Goal: Task Accomplishment & Management: Manage account settings

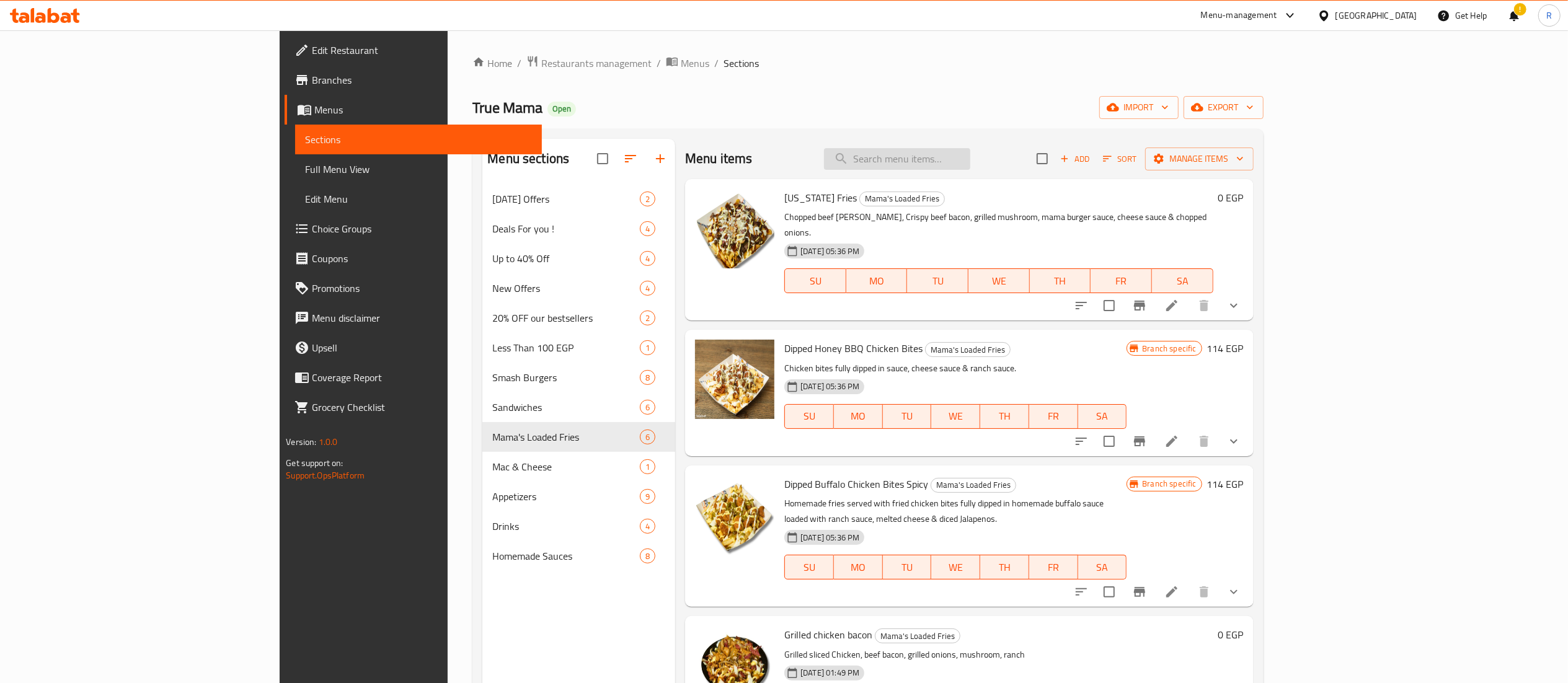
click at [970, 148] on input "search" at bounding box center [897, 158] width 147 height 21
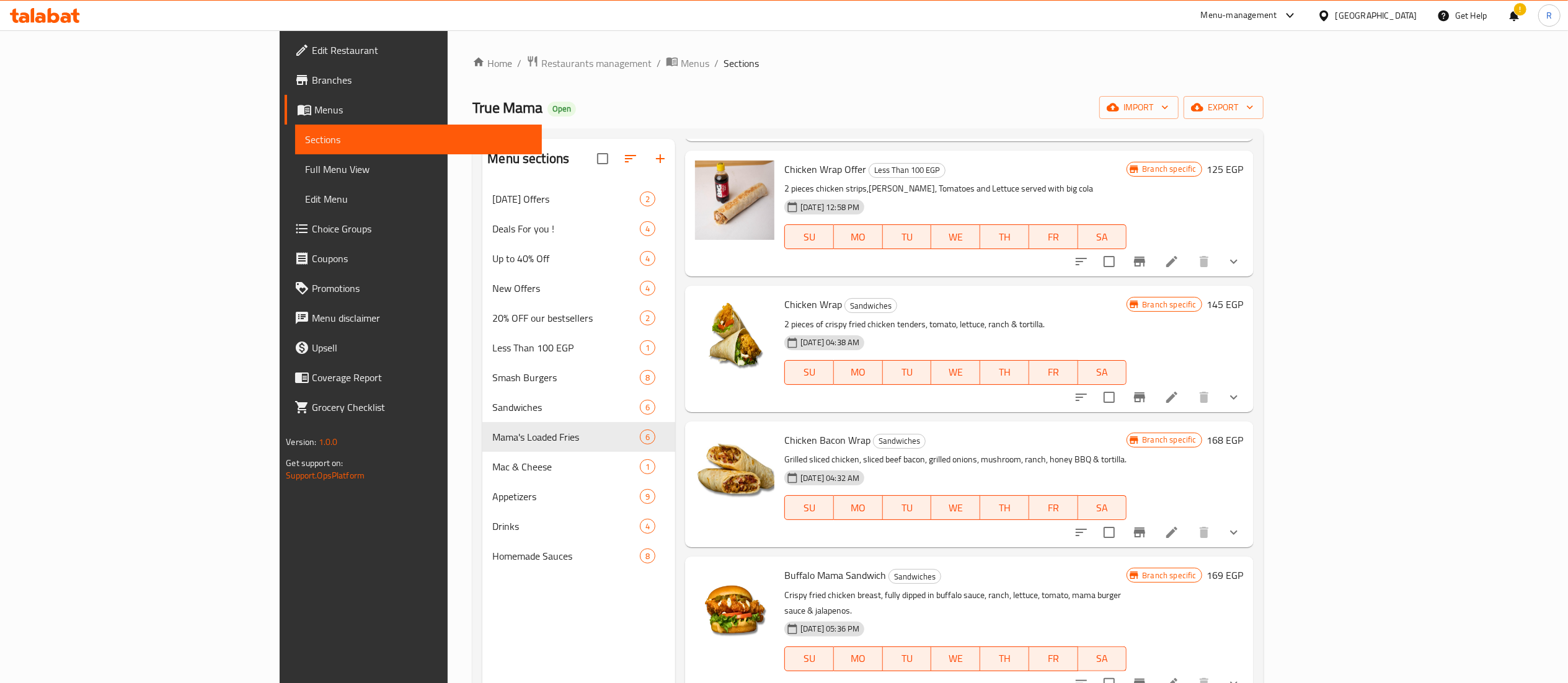
scroll to position [605, 0]
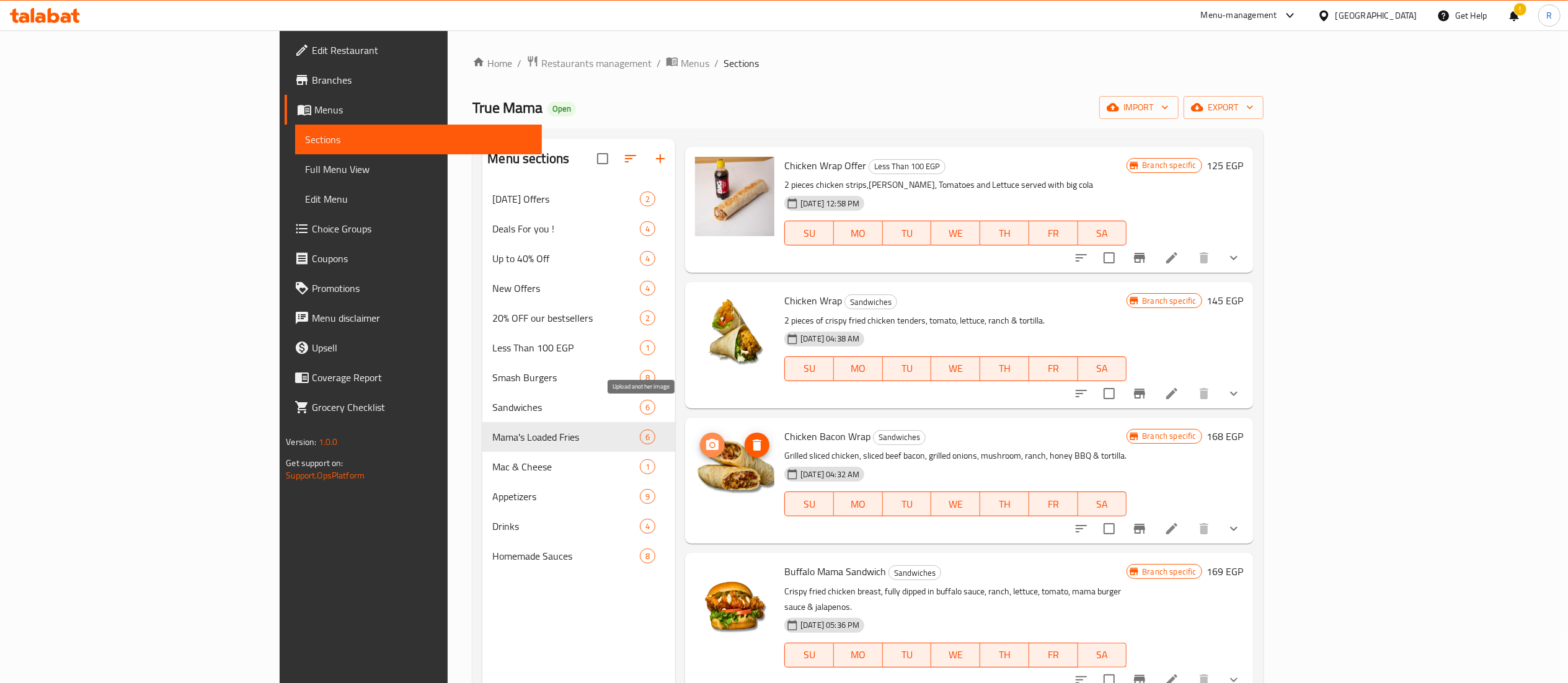
click at [706, 439] on icon "upload picture" at bounding box center [712, 444] width 12 height 11
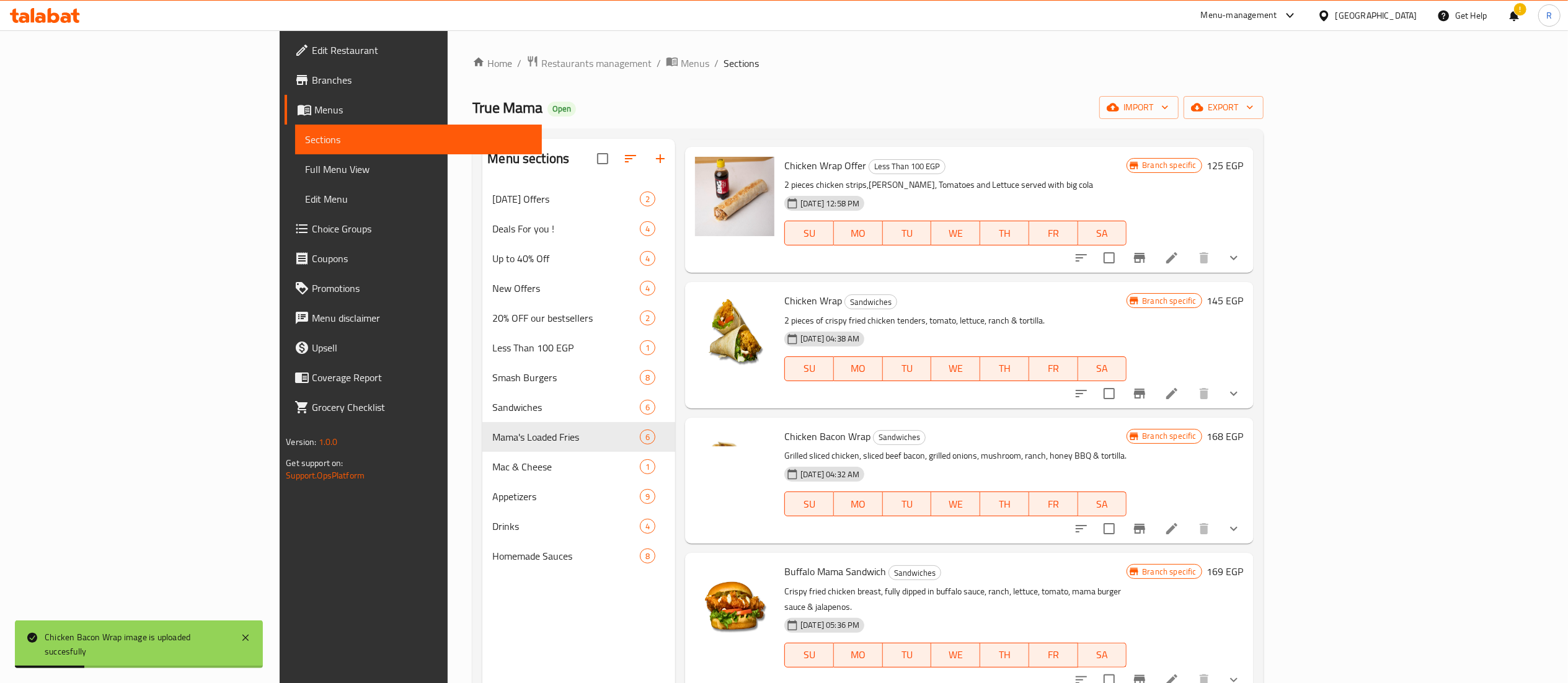
scroll to position [0, 0]
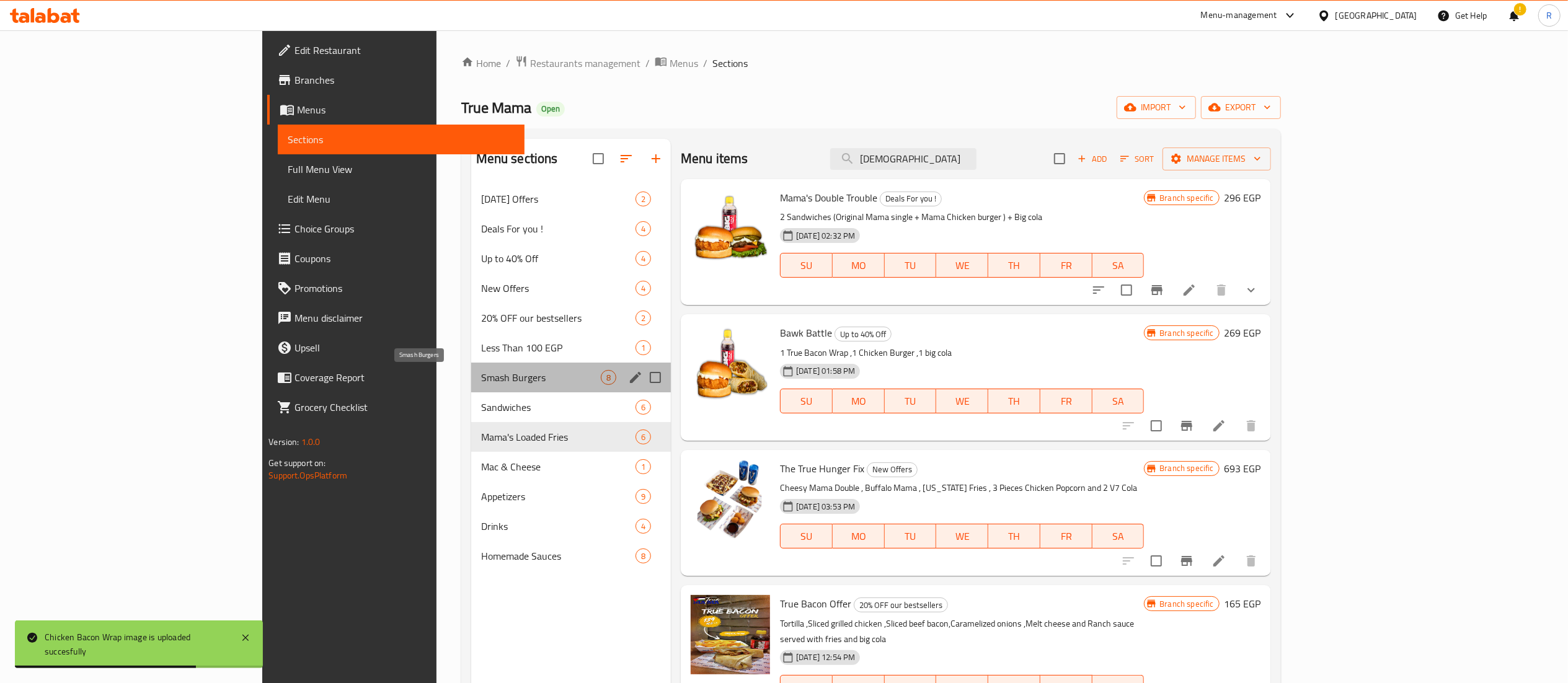
click at [481, 379] on span "Smash Burgers" at bounding box center [540, 378] width 120 height 15
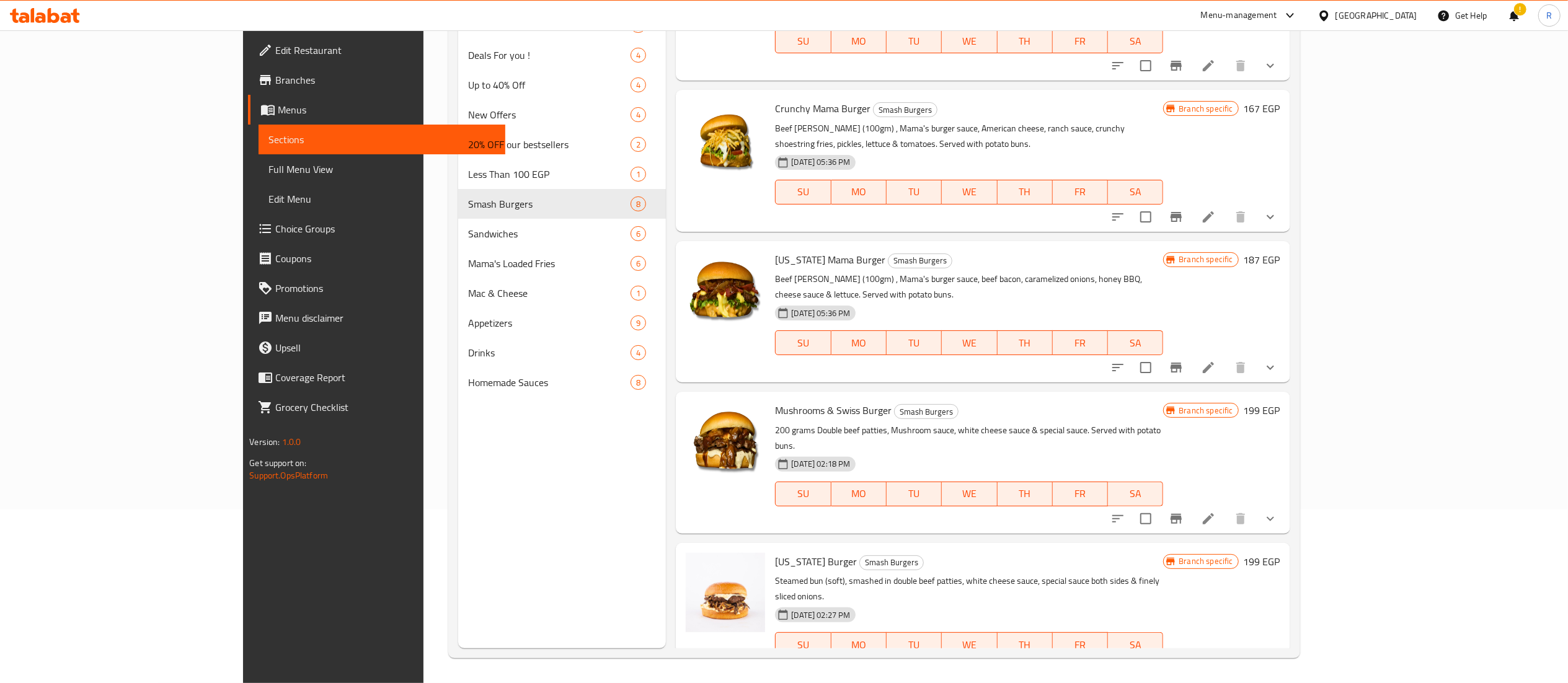
scroll to position [430, 0]
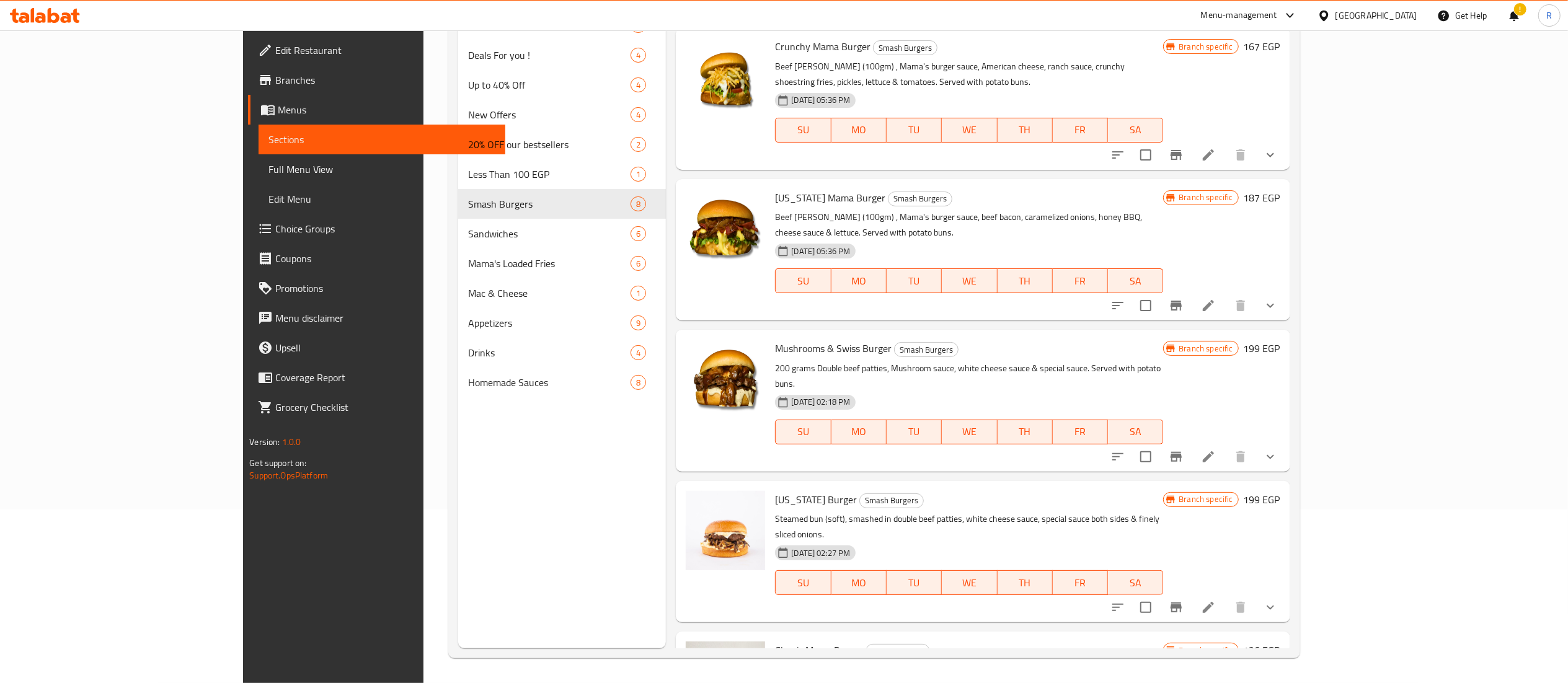
click at [498, 529] on div "Menu sections [DATE] Offers 2 Deals For you ! 4 Up to 40% Off 4 New Offers 4 20…" at bounding box center [562, 307] width 208 height 683
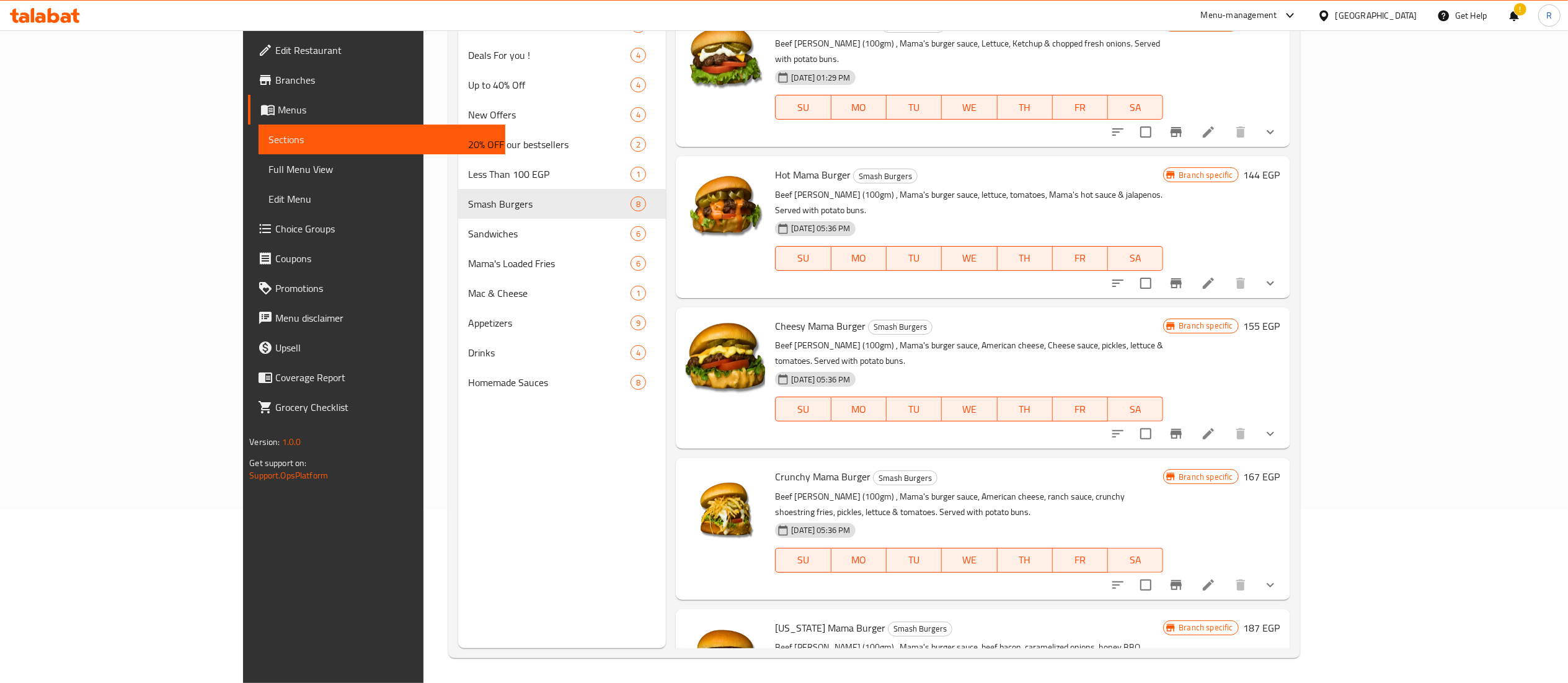
scroll to position [0, 0]
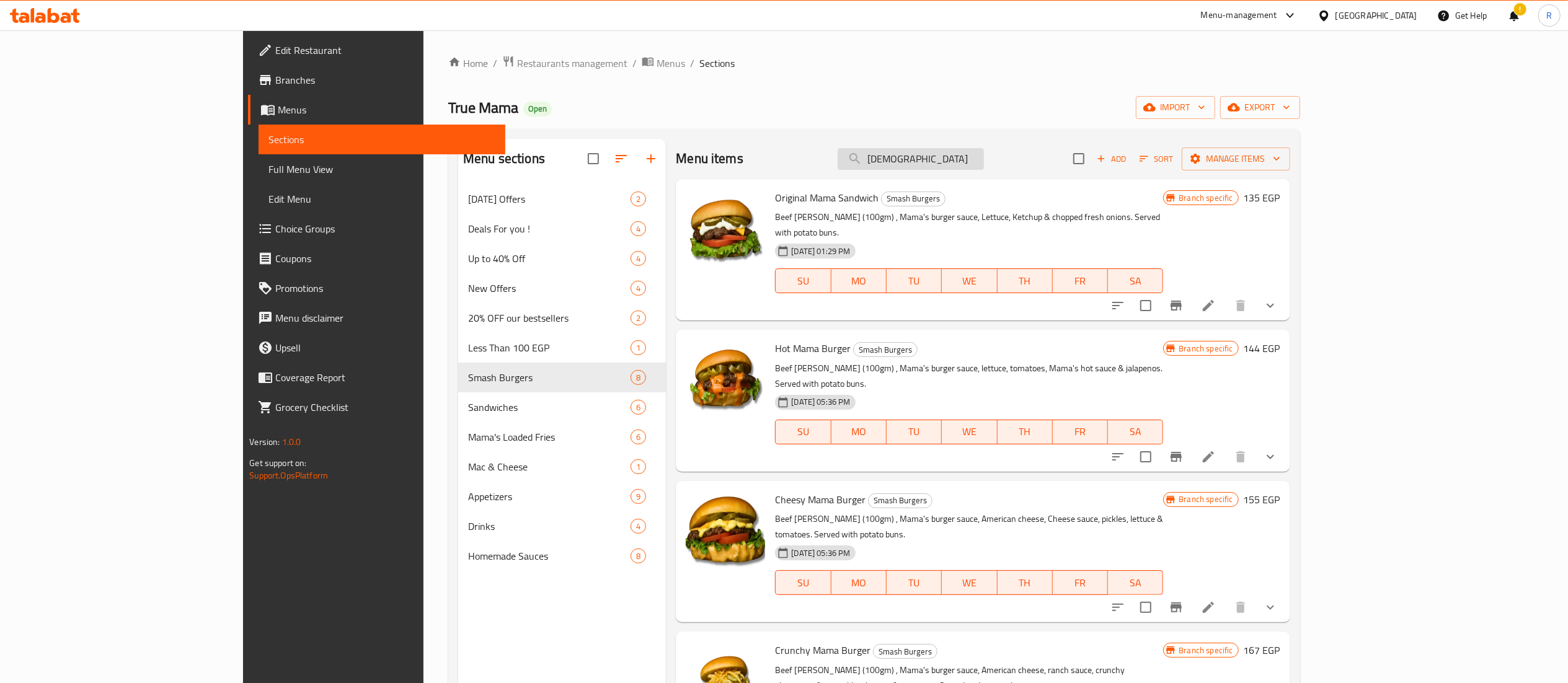
click at [984, 150] on input "[DEMOGRAPHIC_DATA]" at bounding box center [911, 158] width 147 height 21
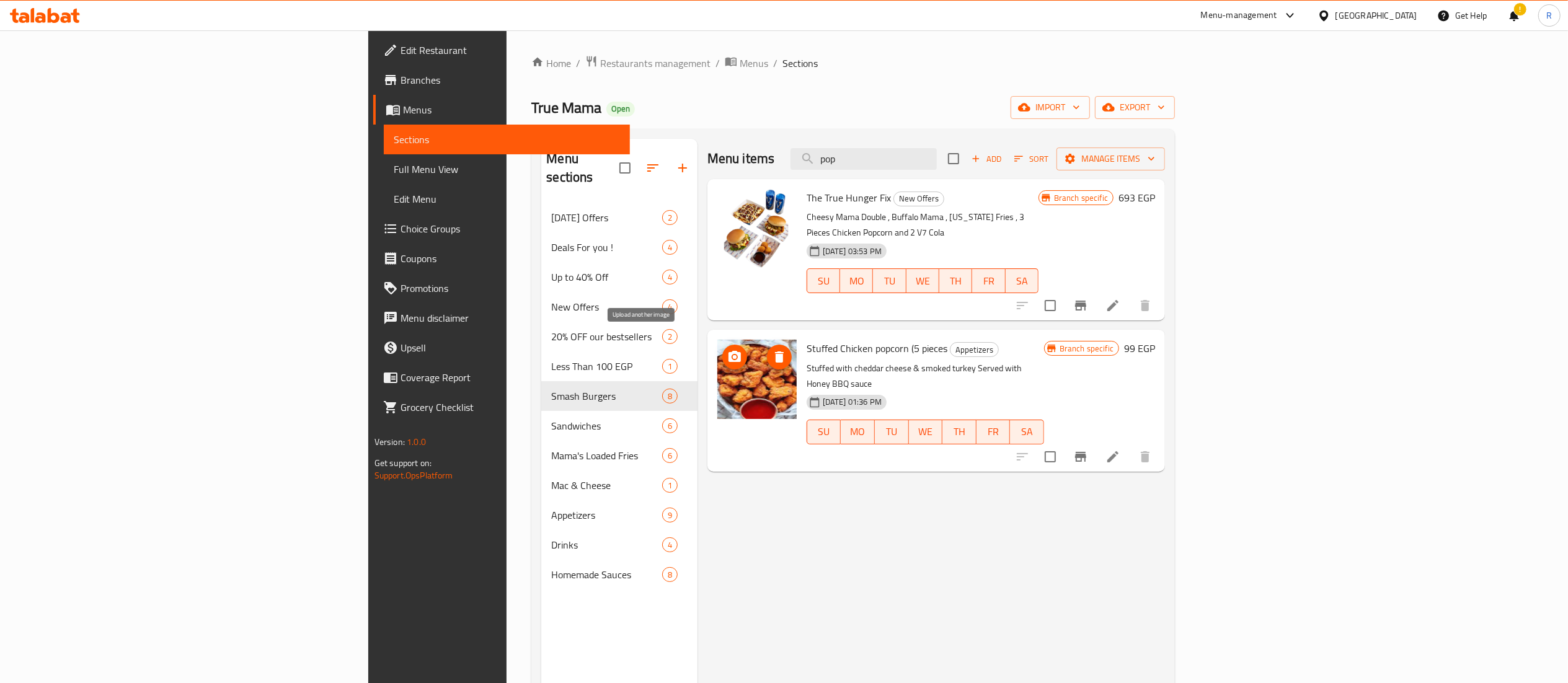
type input "pop"
click at [728, 351] on icon "upload picture" at bounding box center [735, 356] width 12 height 11
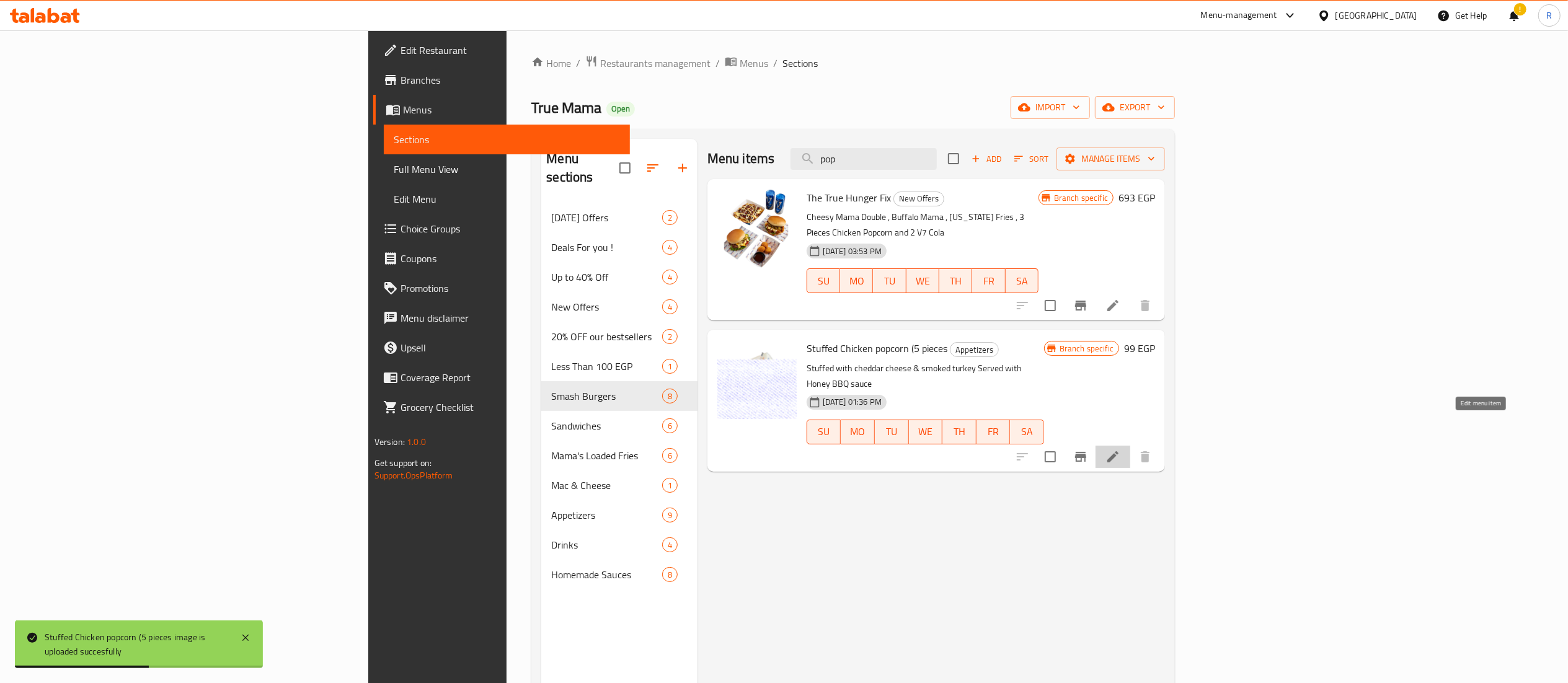
click at [1118, 451] on icon at bounding box center [1113, 456] width 11 height 11
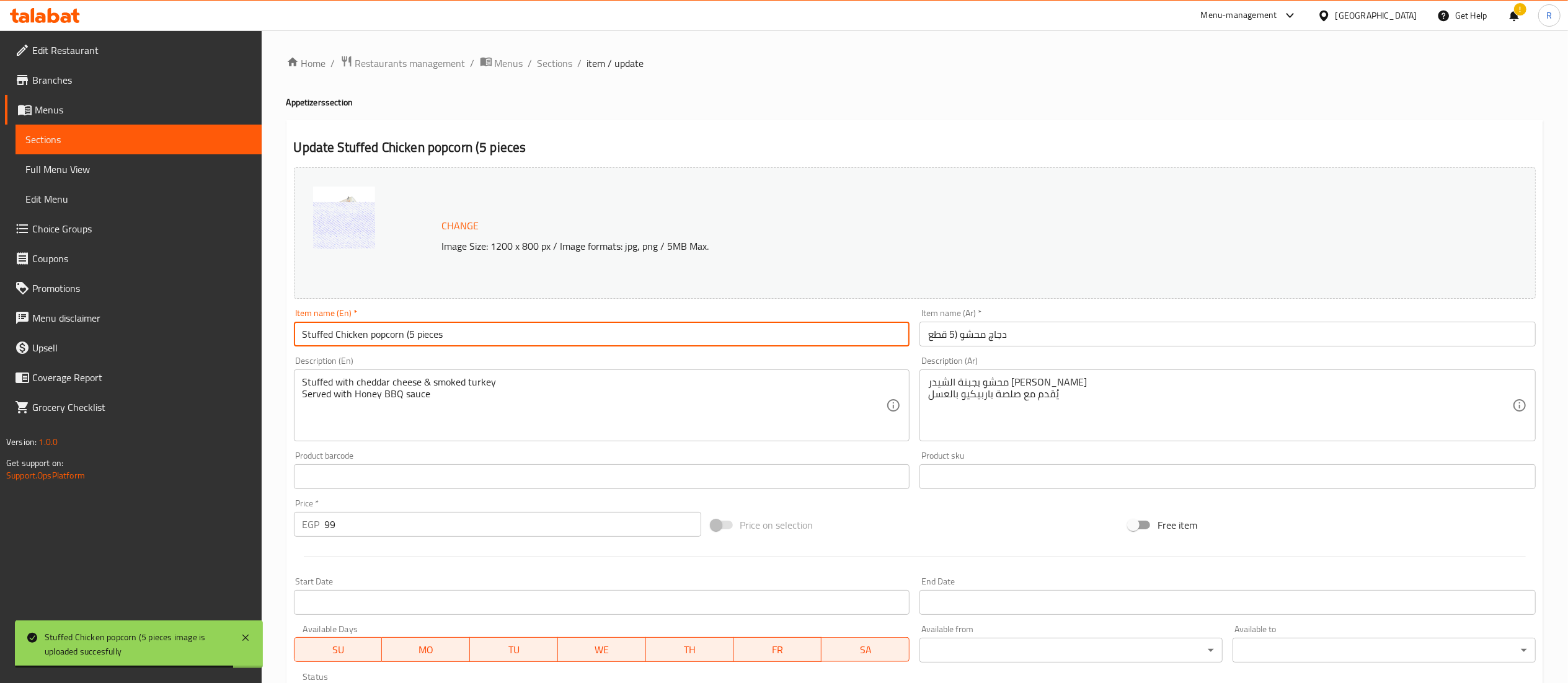
click at [607, 336] on input "Stuffed Chicken popcorn (5 pieces" at bounding box center [602, 334] width 616 height 25
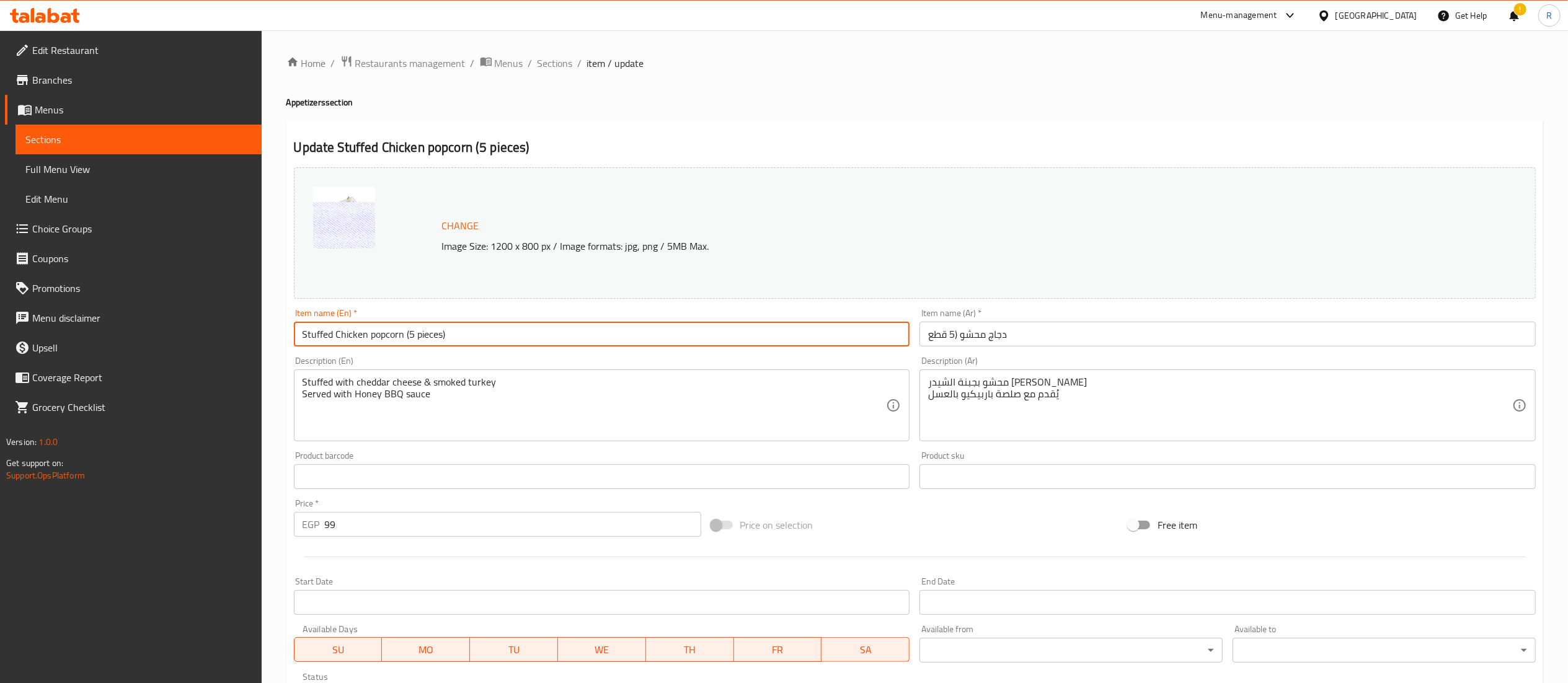
type input "Stuffed Chicken popcorn (5 pieces)"
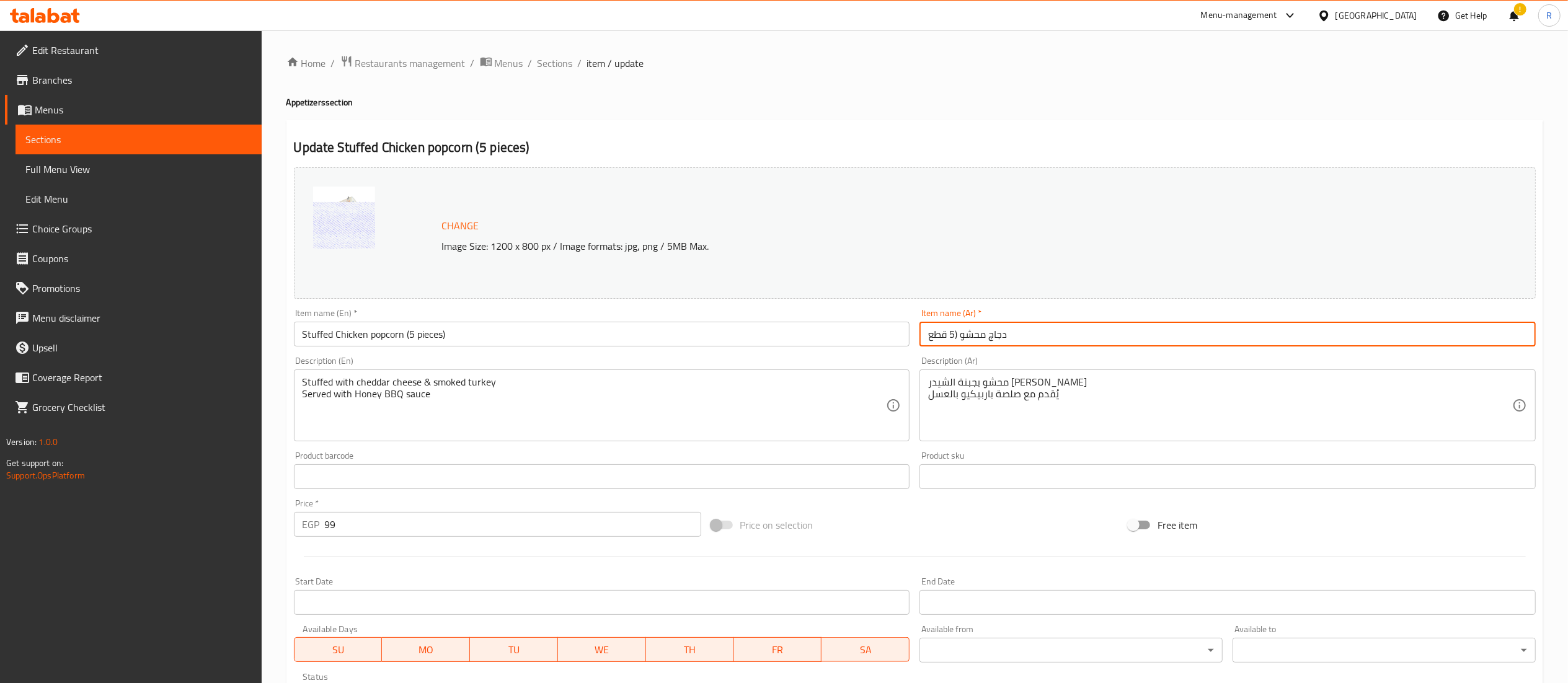
click at [927, 336] on input "دجاج محشو (5 قطع" at bounding box center [1227, 334] width 616 height 25
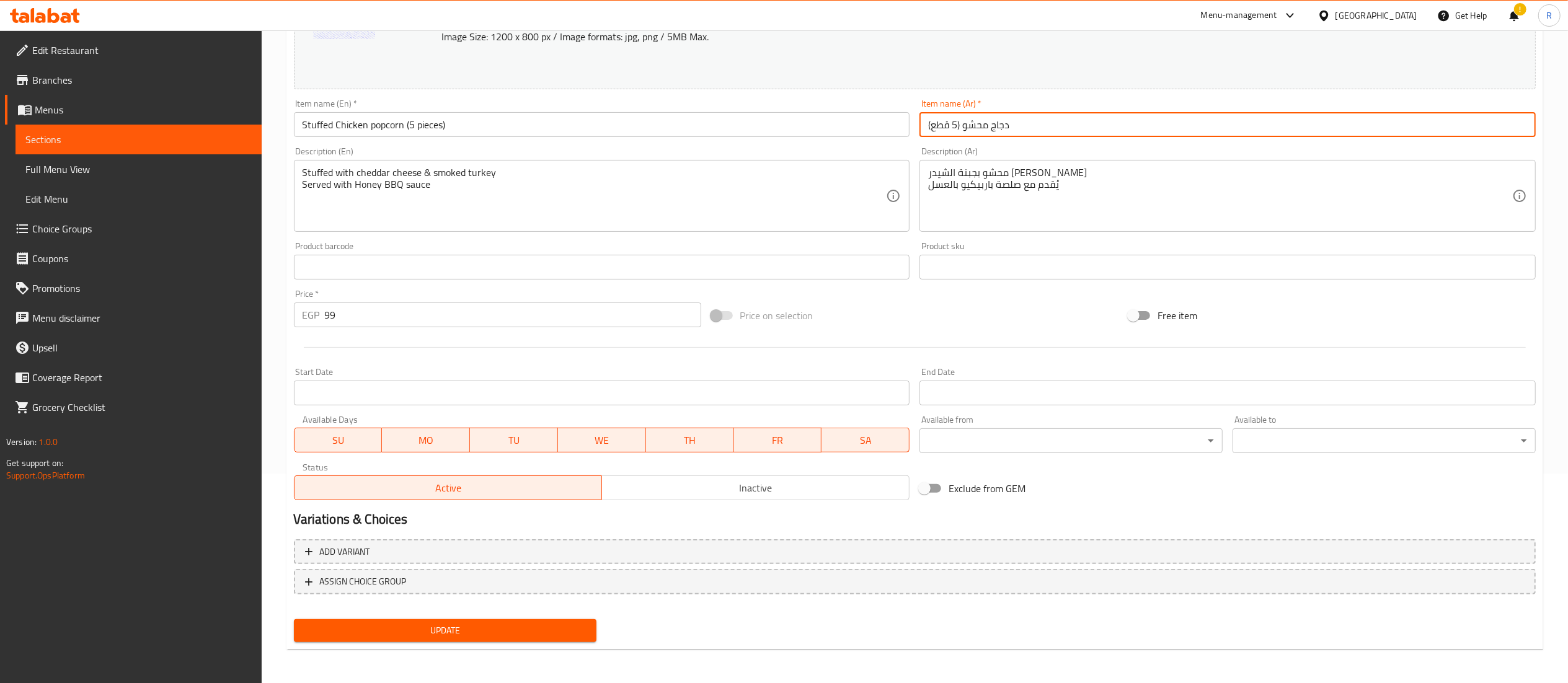
type input "(دجاج محشو (5 قطع"
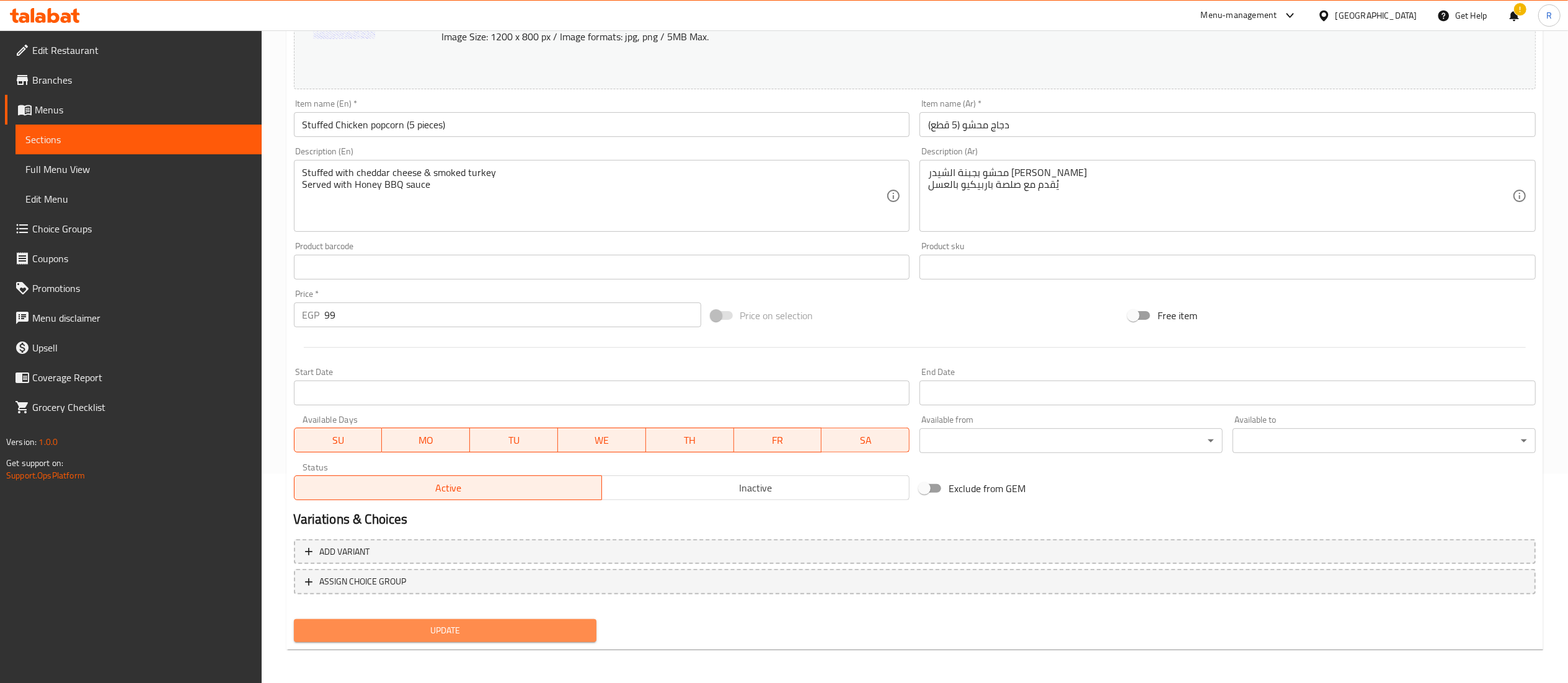
click at [473, 631] on span "Update" at bounding box center [446, 631] width 283 height 15
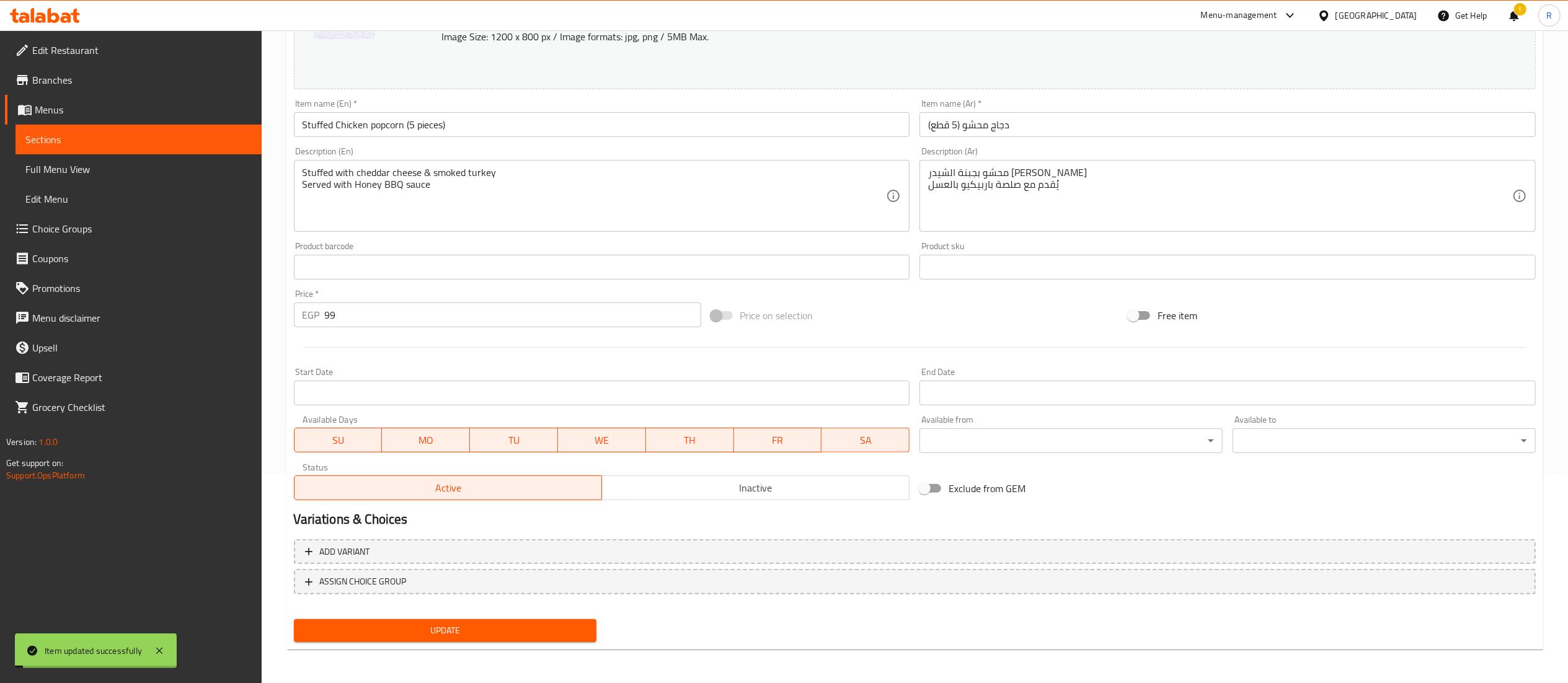
scroll to position [0, 0]
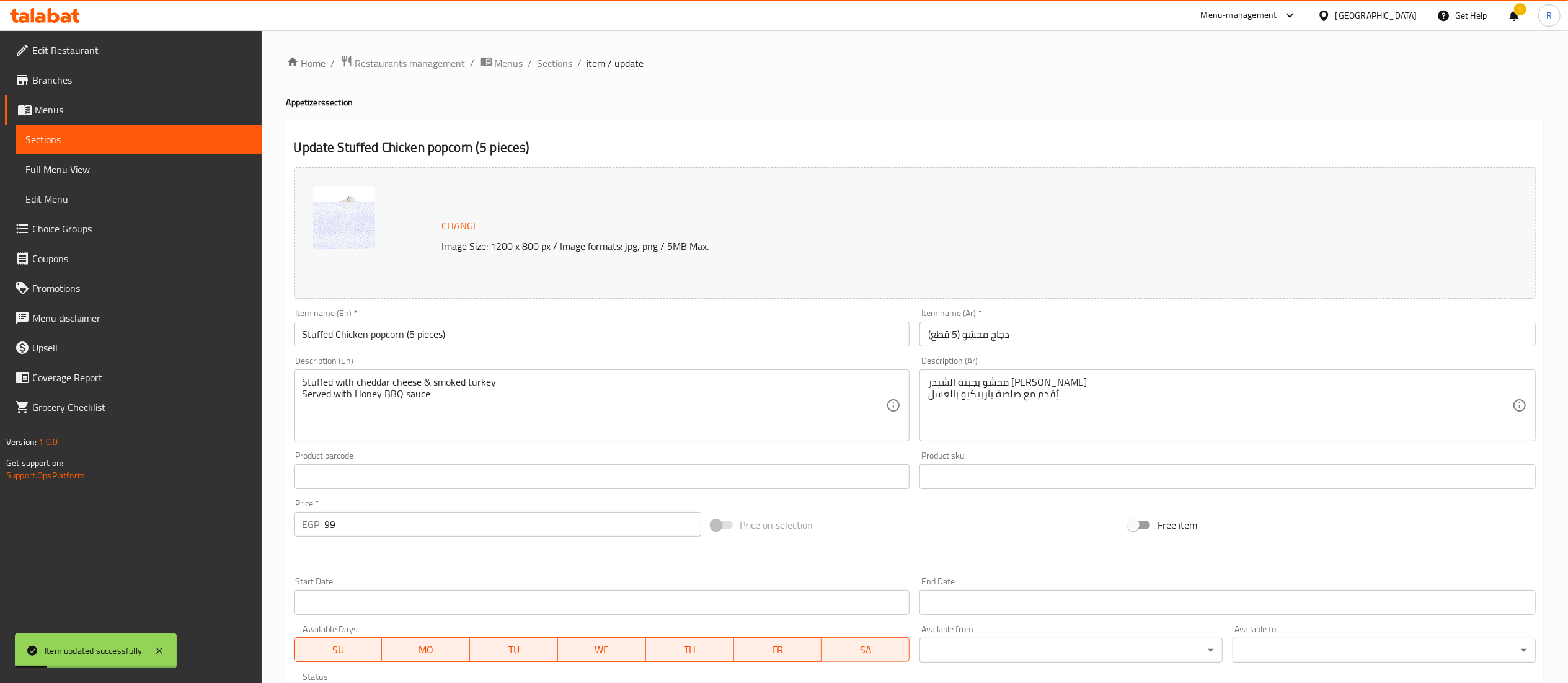
click at [556, 64] on span "Sections" at bounding box center [555, 64] width 35 height 15
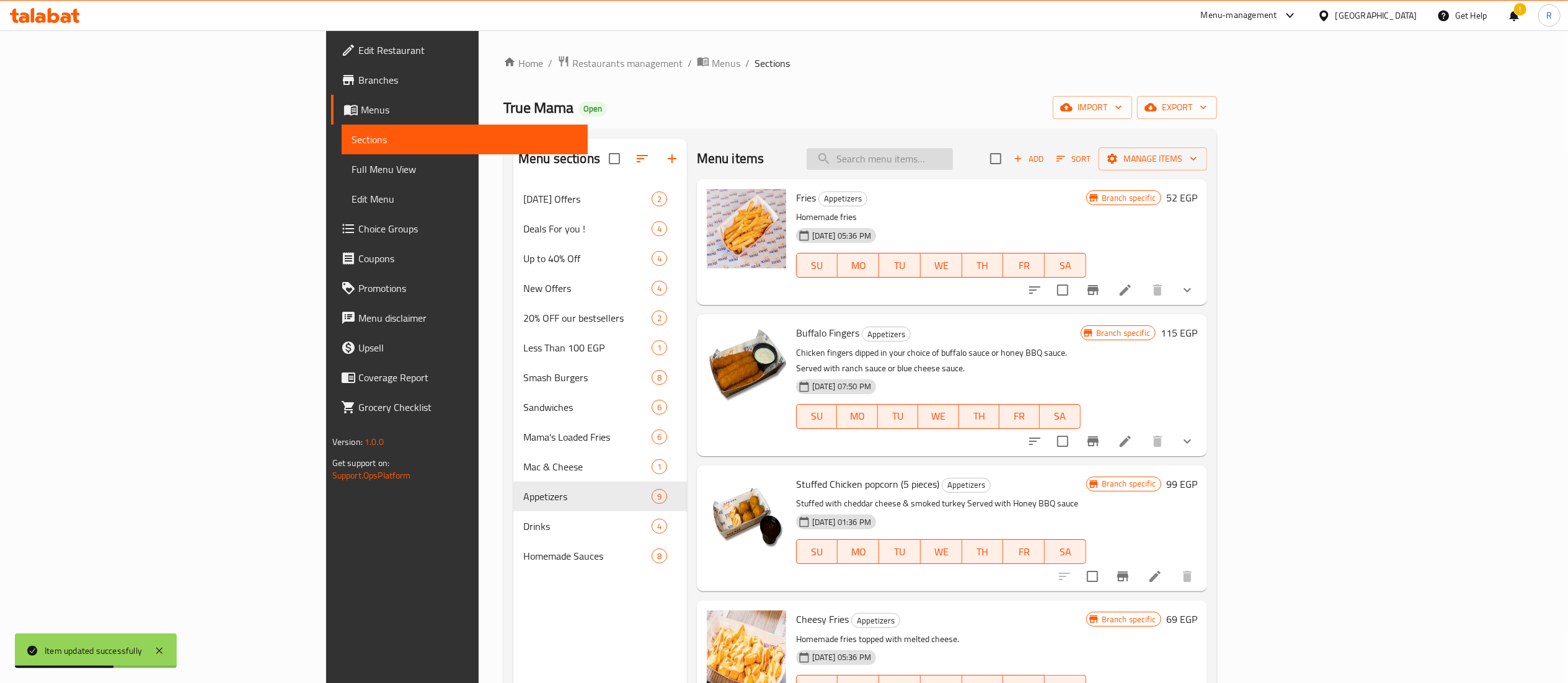
click at [953, 155] on input "search" at bounding box center [880, 158] width 147 height 21
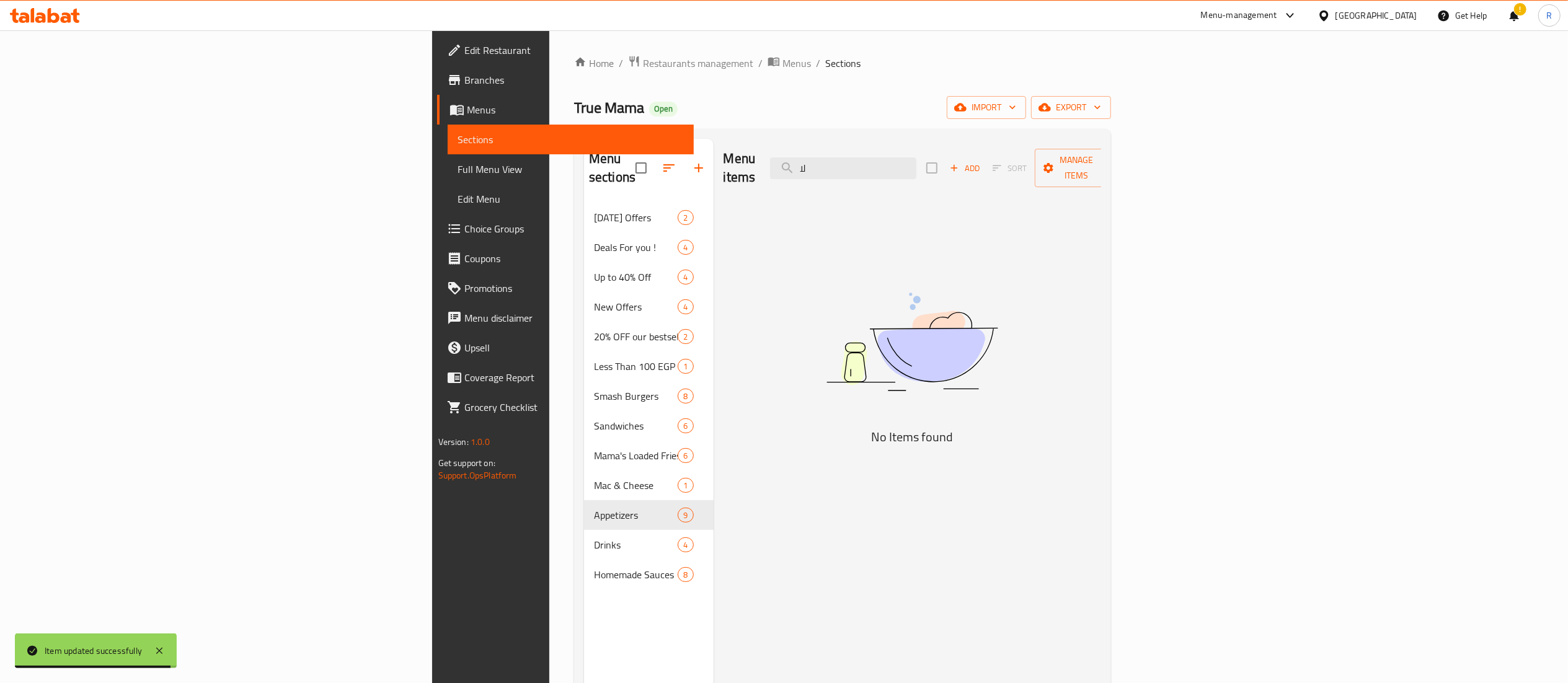
type input "ل"
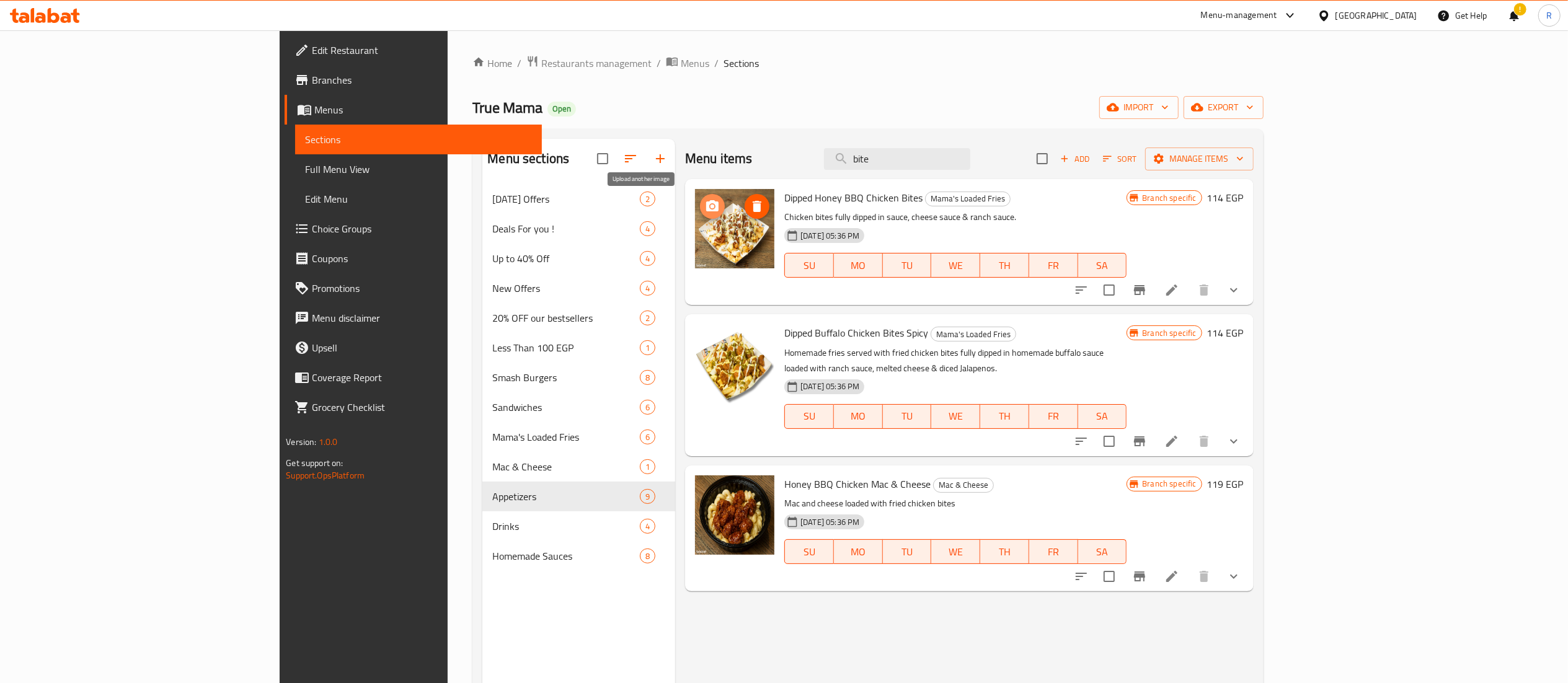
click at [706, 206] on icon "upload picture" at bounding box center [712, 206] width 12 height 11
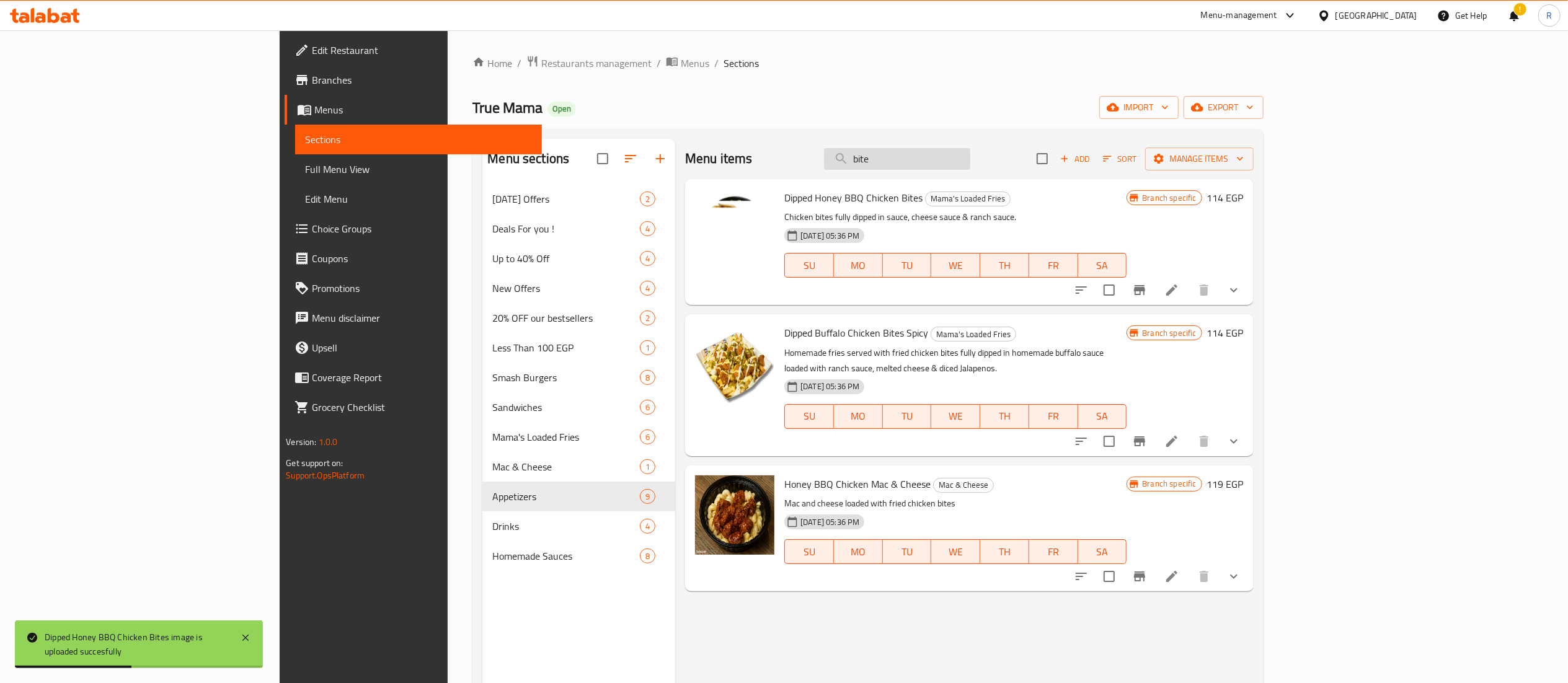
click at [957, 159] on input "bite" at bounding box center [897, 158] width 147 height 21
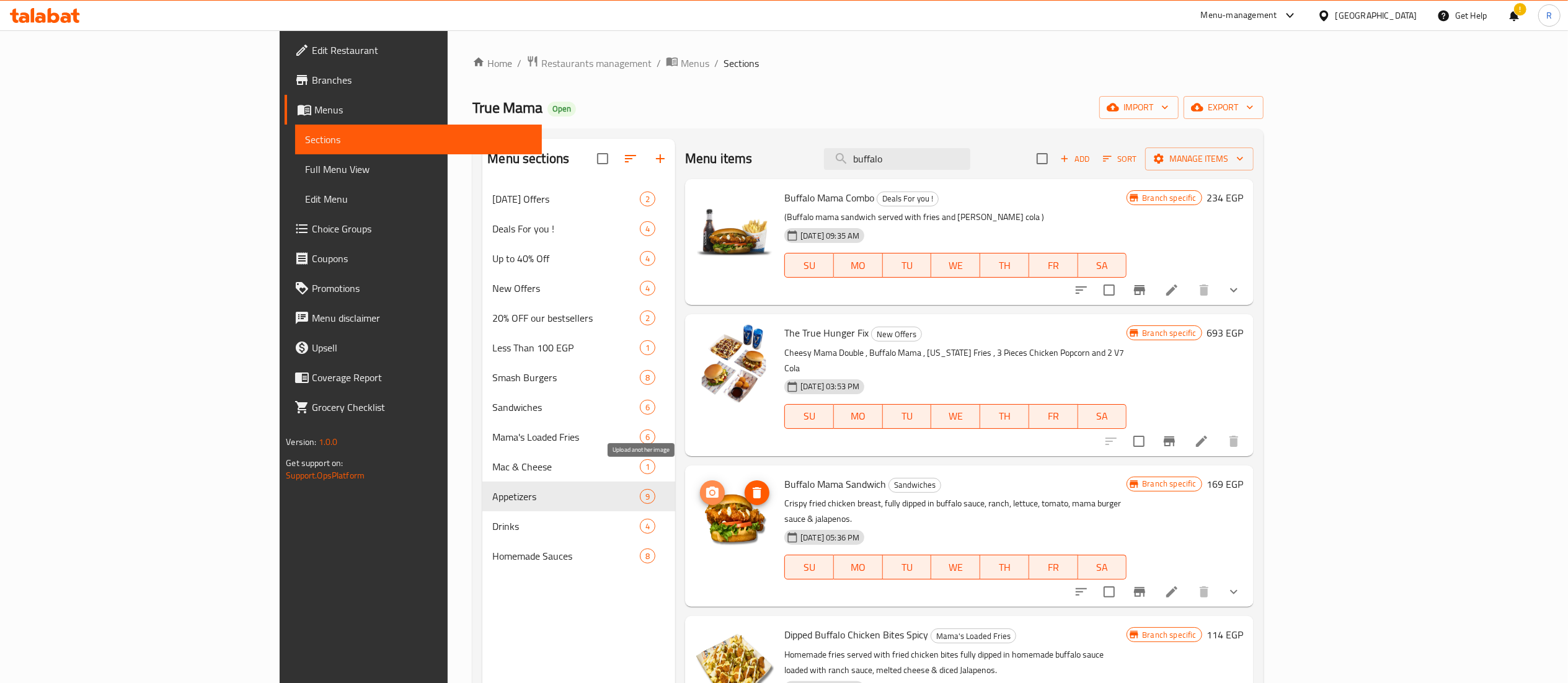
click at [706, 486] on icon "upload picture" at bounding box center [712, 492] width 12 height 11
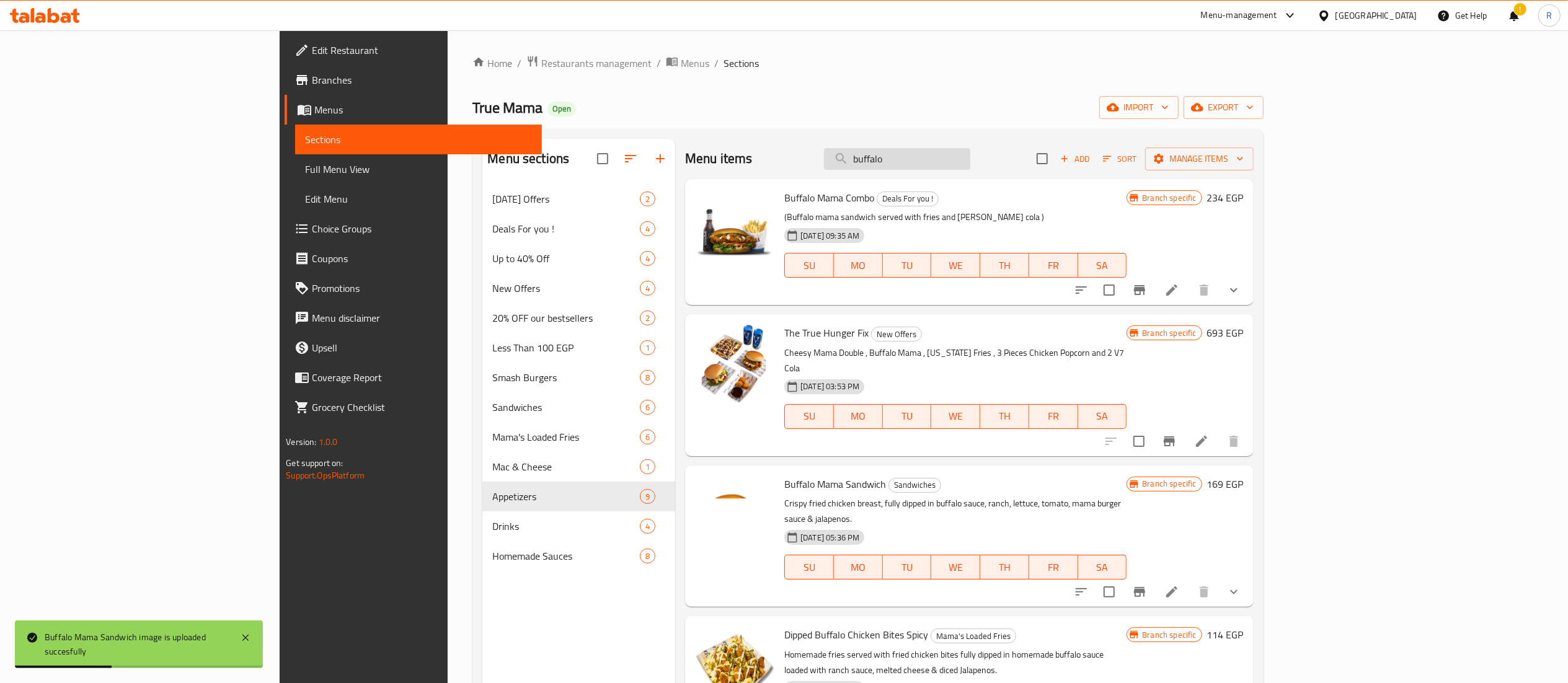
click at [970, 153] on input "buffalo" at bounding box center [897, 158] width 147 height 21
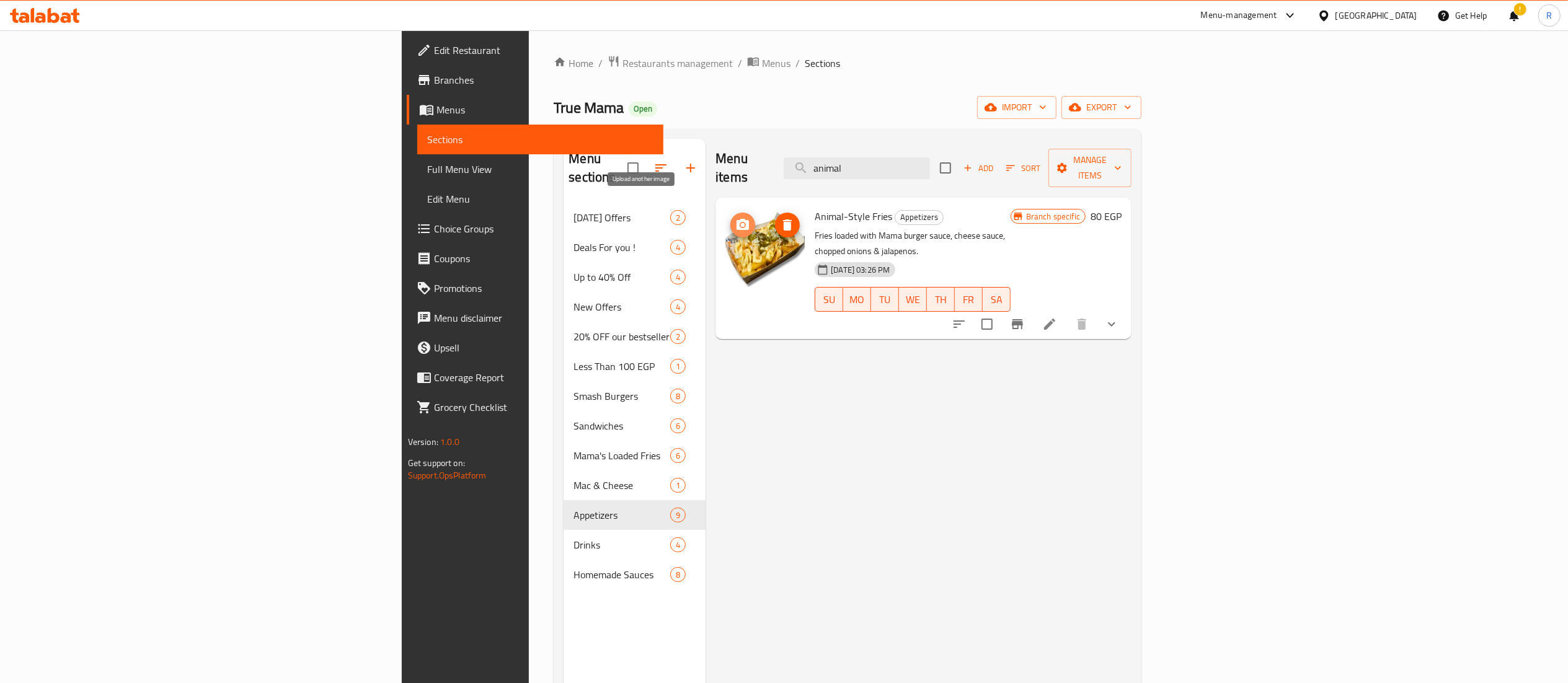
click at [737, 219] on icon "upload picture" at bounding box center [743, 224] width 12 height 11
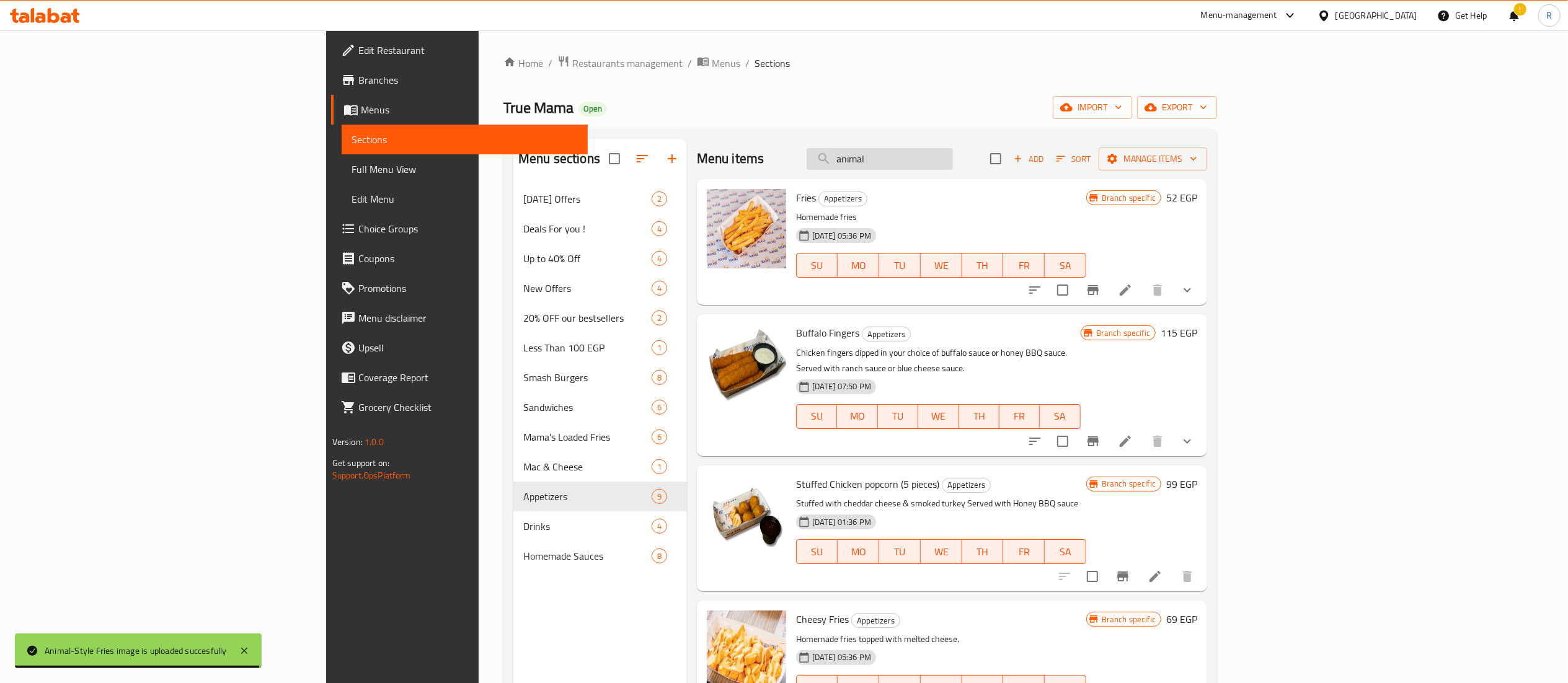
click at [953, 155] on input "animal" at bounding box center [880, 158] width 147 height 21
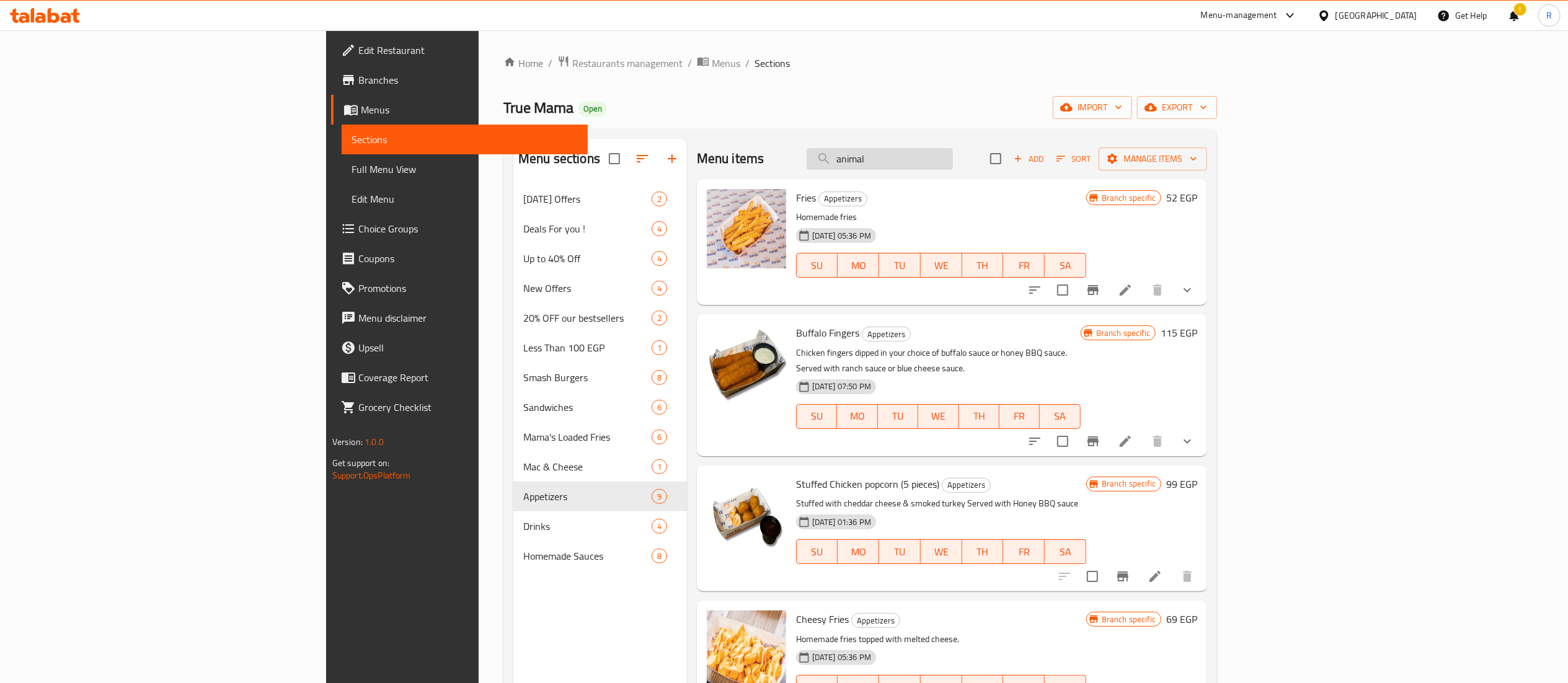
click at [953, 155] on input "animal" at bounding box center [880, 158] width 147 height 21
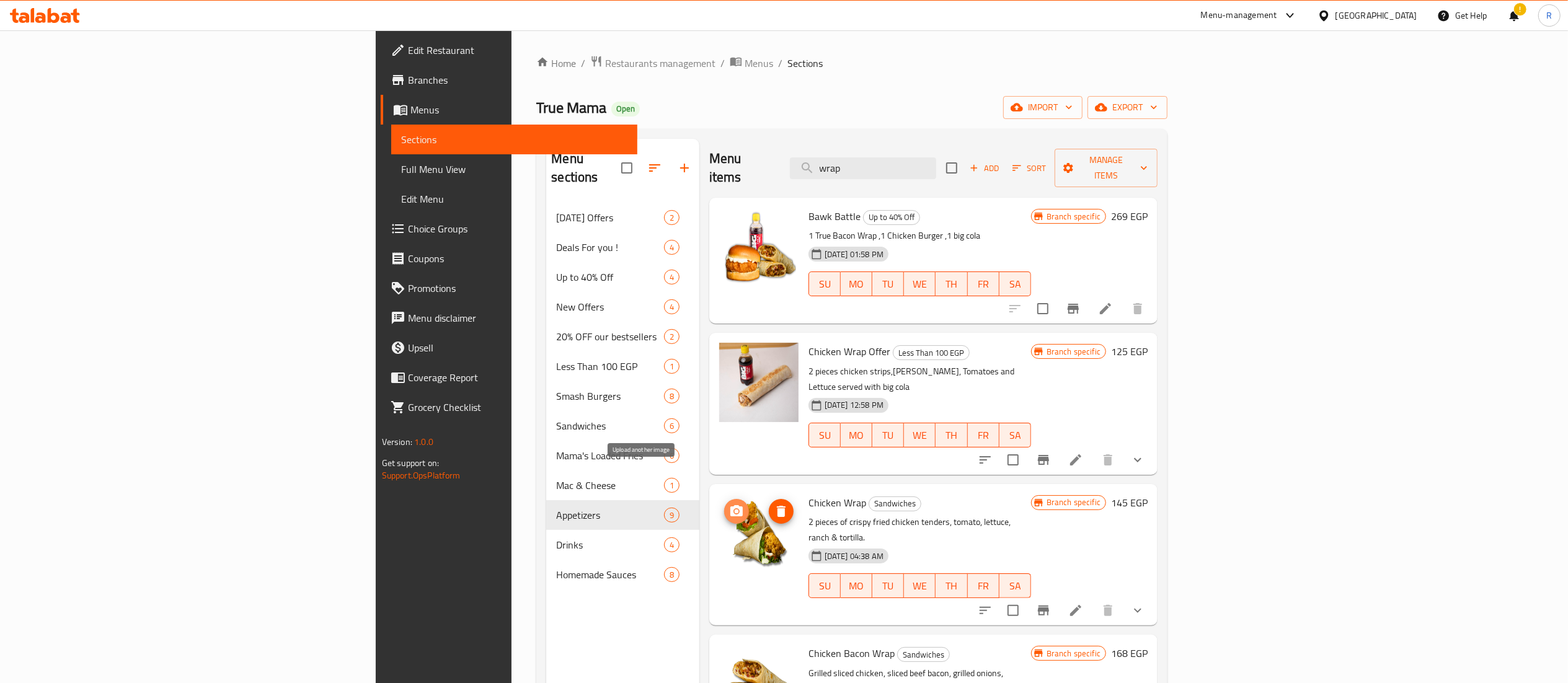
click at [730, 505] on icon "upload picture" at bounding box center [737, 510] width 12 height 11
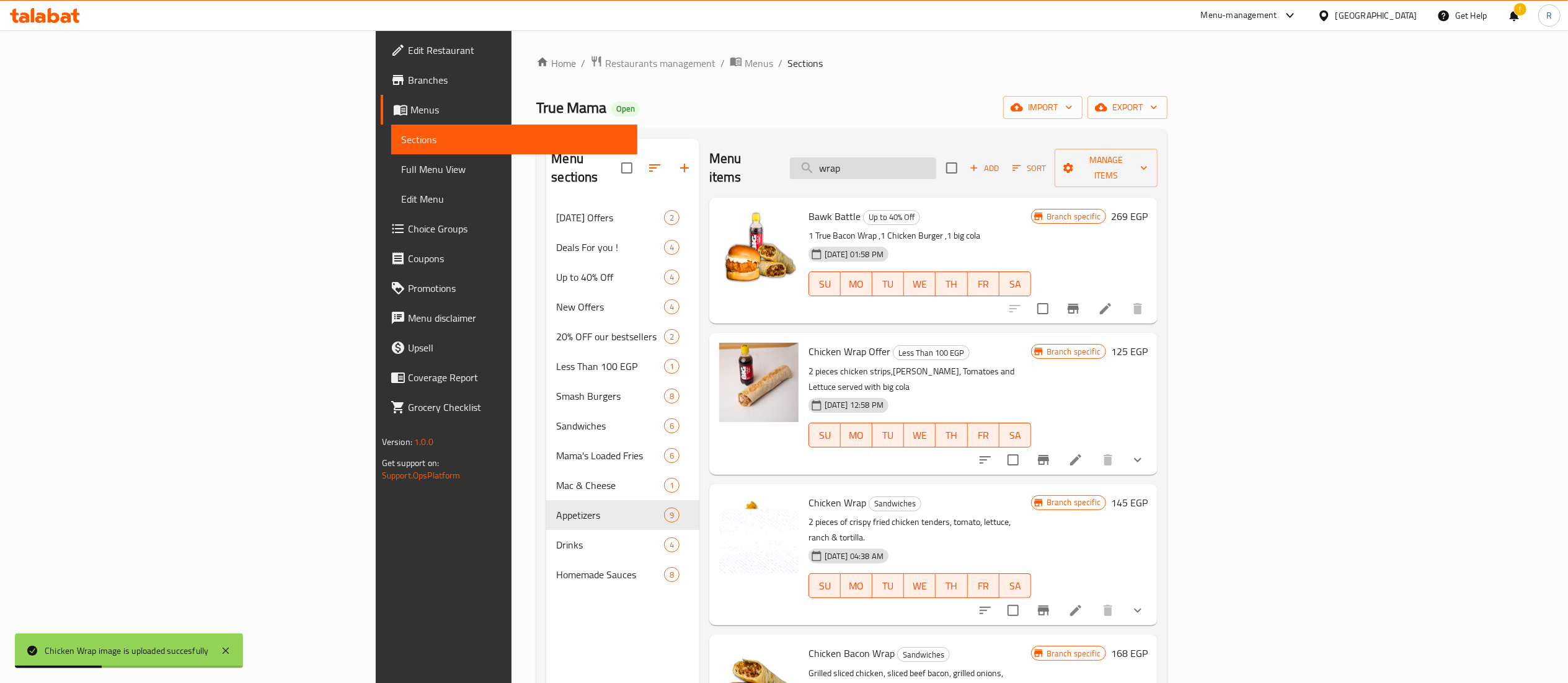
click at [936, 157] on input "wrap" at bounding box center [863, 168] width 147 height 21
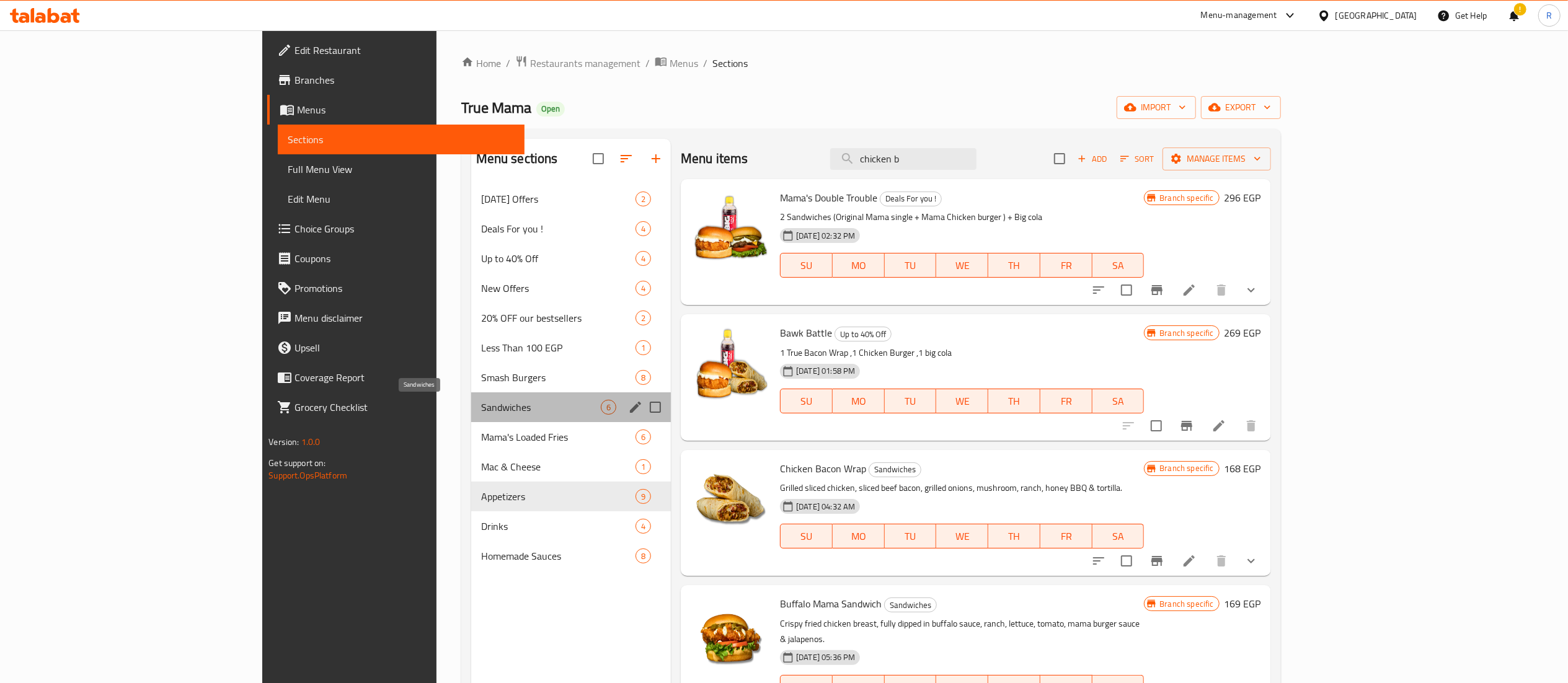
click at [481, 405] on span "Sandwiches" at bounding box center [540, 407] width 120 height 15
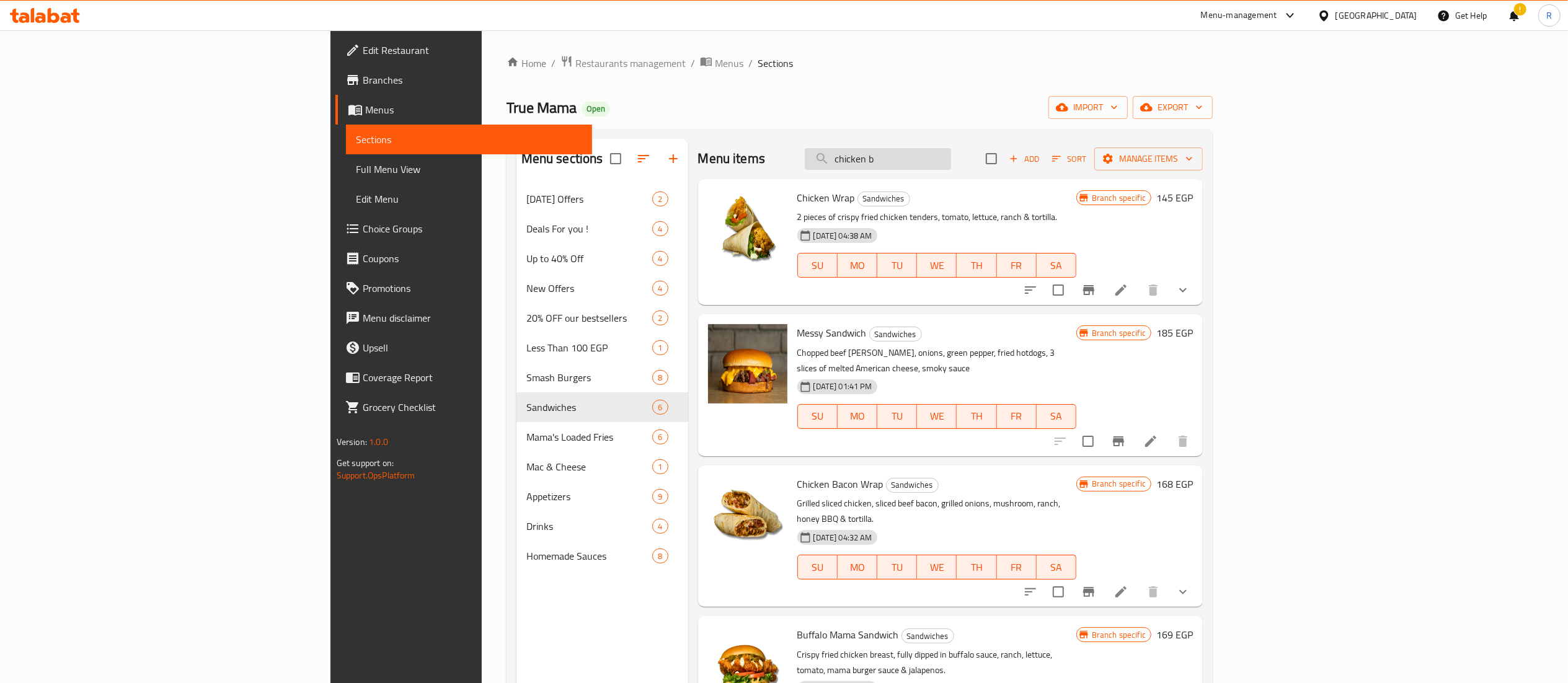
click at [951, 153] on input "chicken b" at bounding box center [878, 158] width 147 height 21
type input "ى"
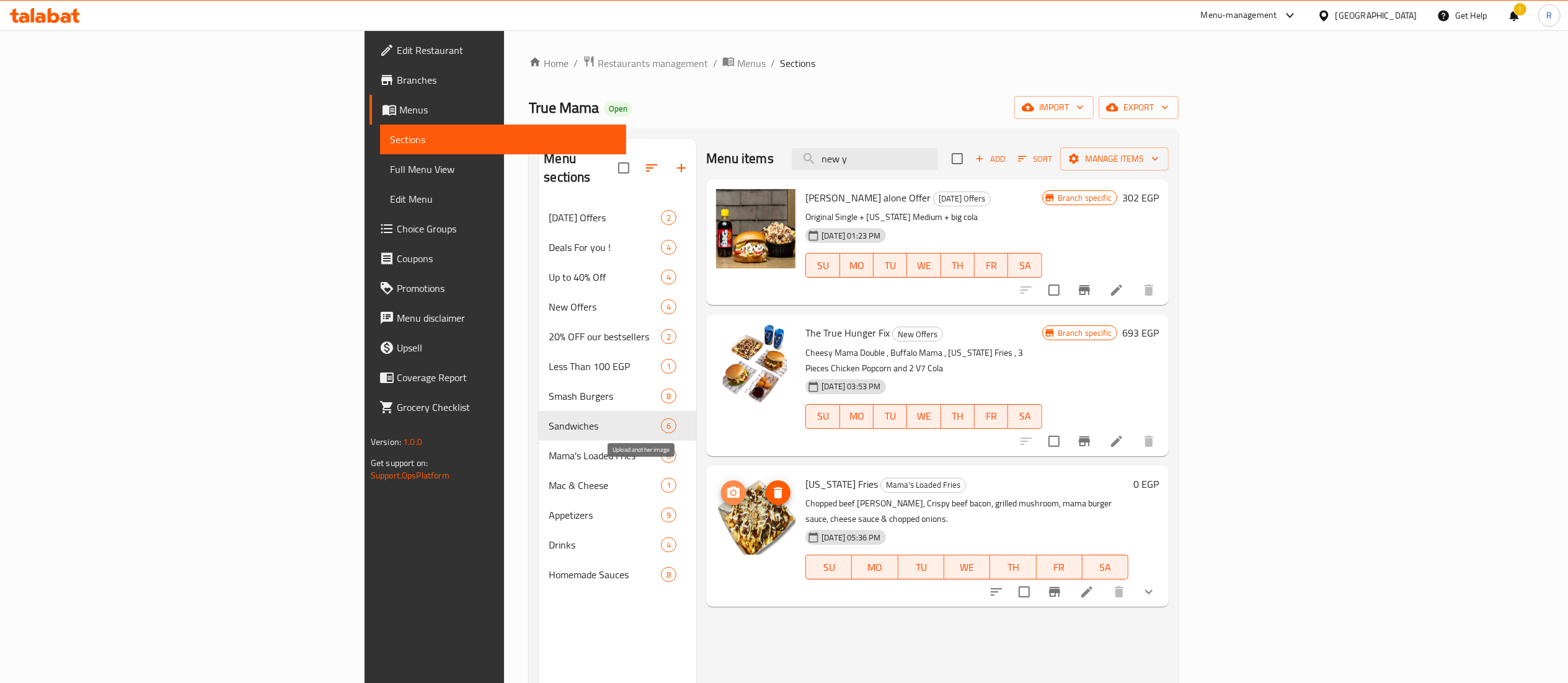
click at [727, 486] on icon "upload picture" at bounding box center [733, 492] width 12 height 11
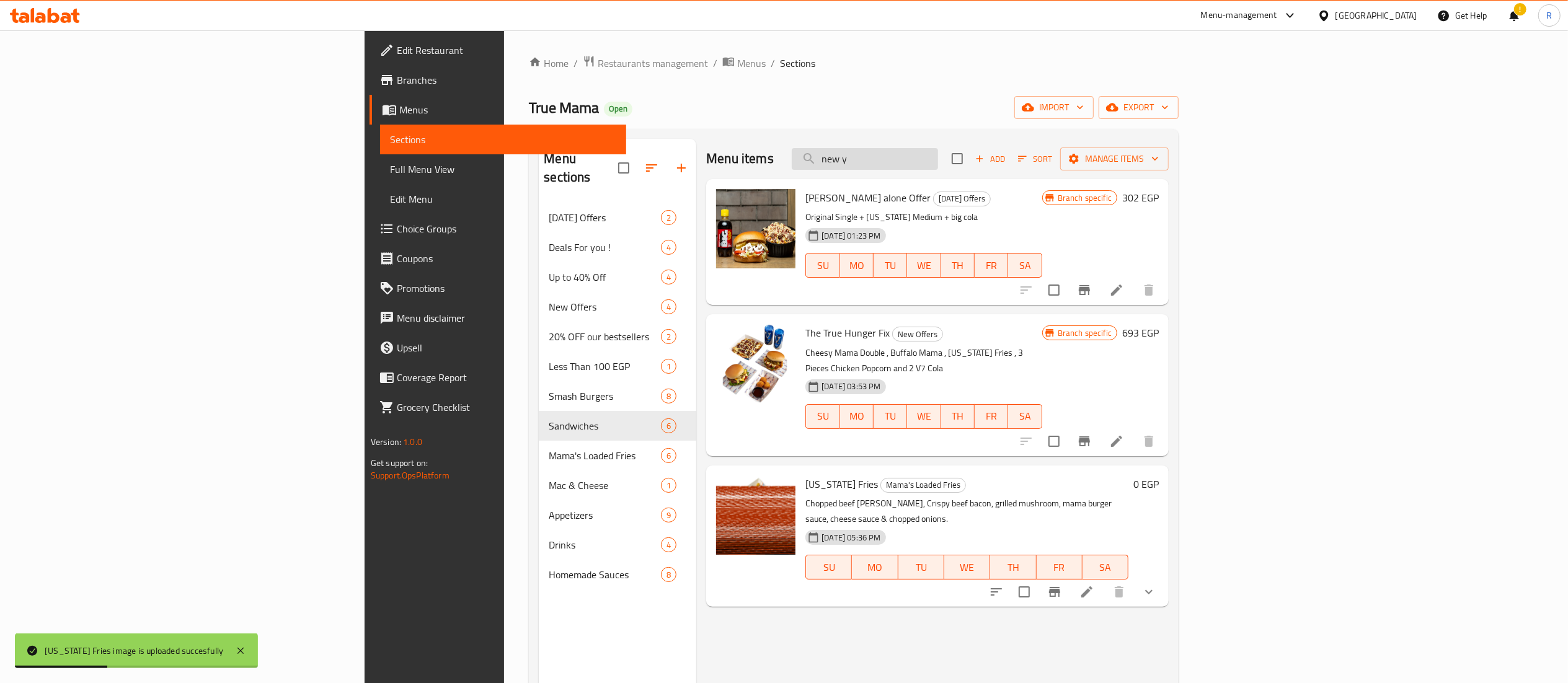
click at [938, 162] on input "new y" at bounding box center [865, 158] width 147 height 21
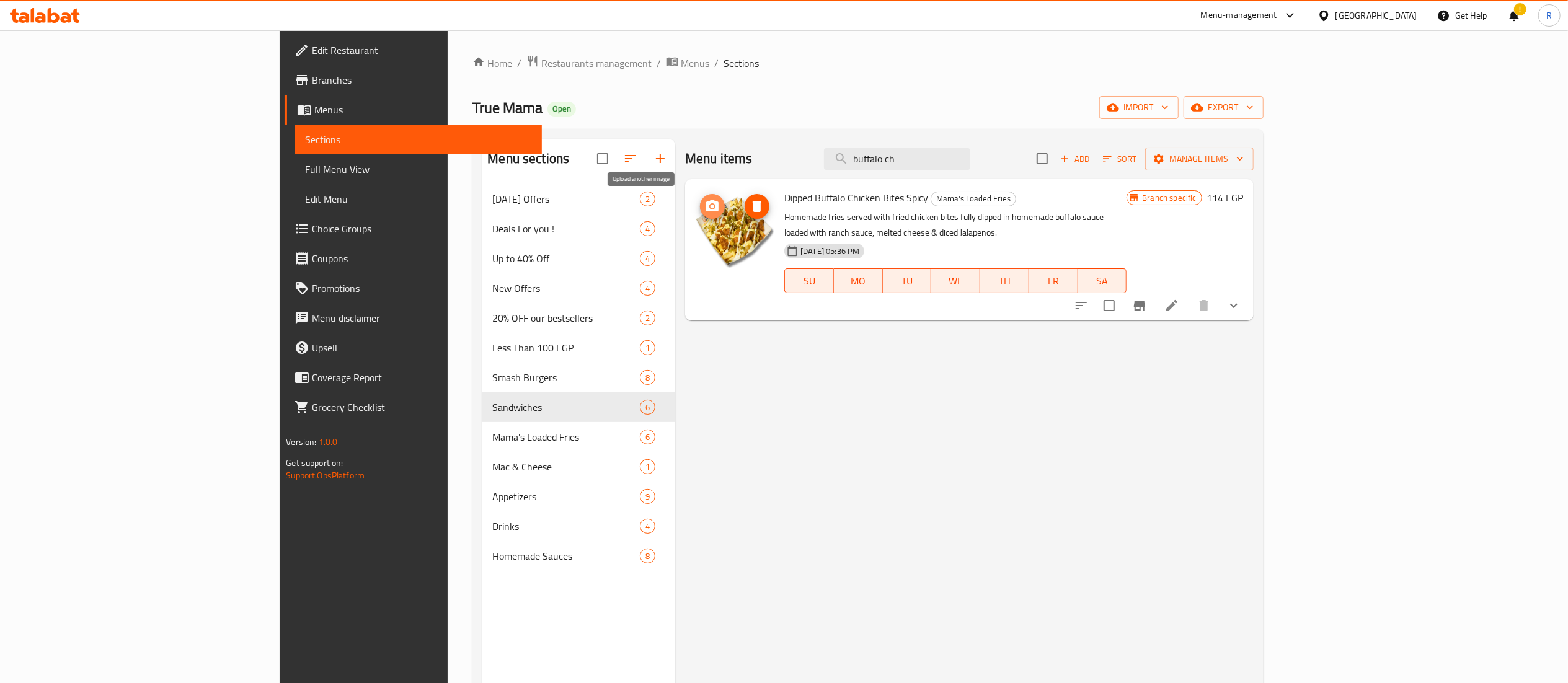
click at [705, 213] on icon "upload picture" at bounding box center [712, 206] width 15 height 15
click at [970, 153] on input "buffalo ch" at bounding box center [897, 158] width 147 height 21
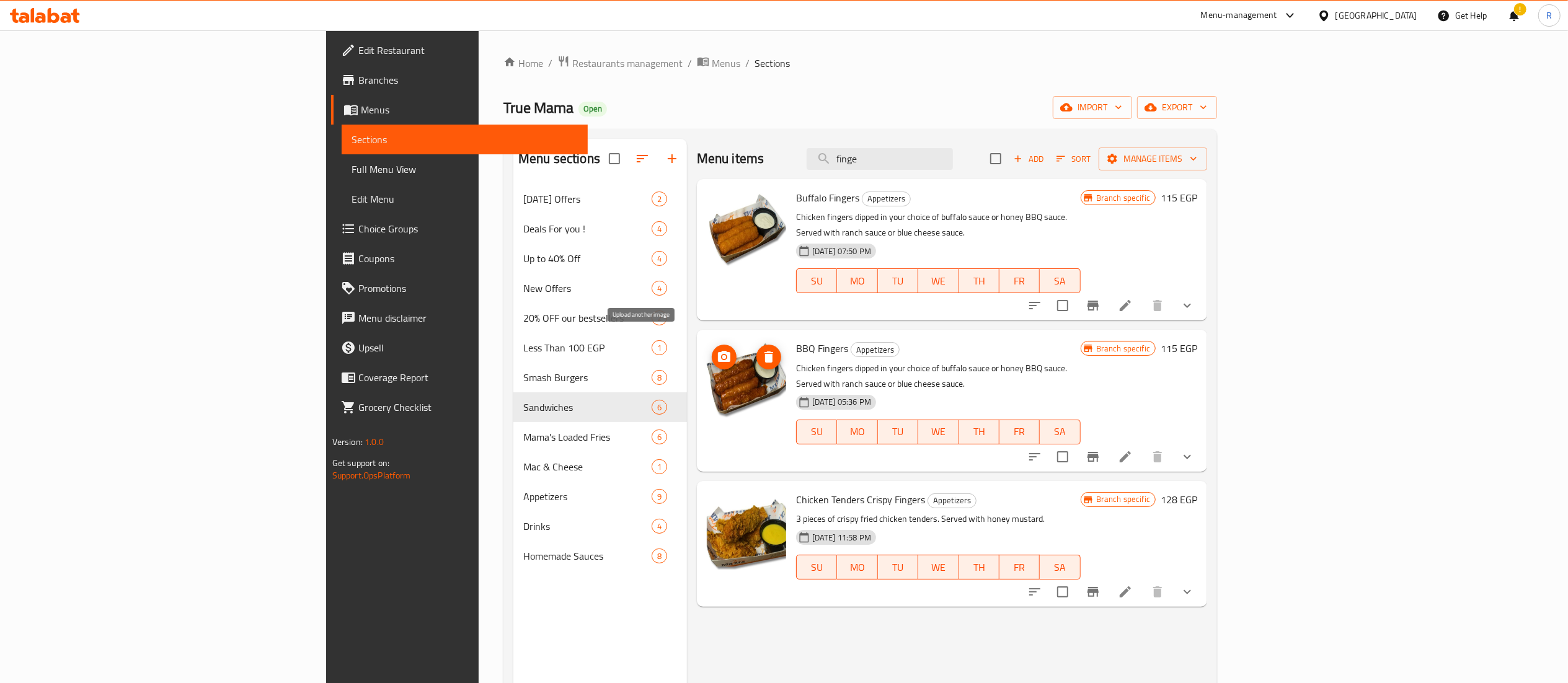
type input "finge"
click at [718, 351] on icon "upload picture" at bounding box center [724, 356] width 12 height 11
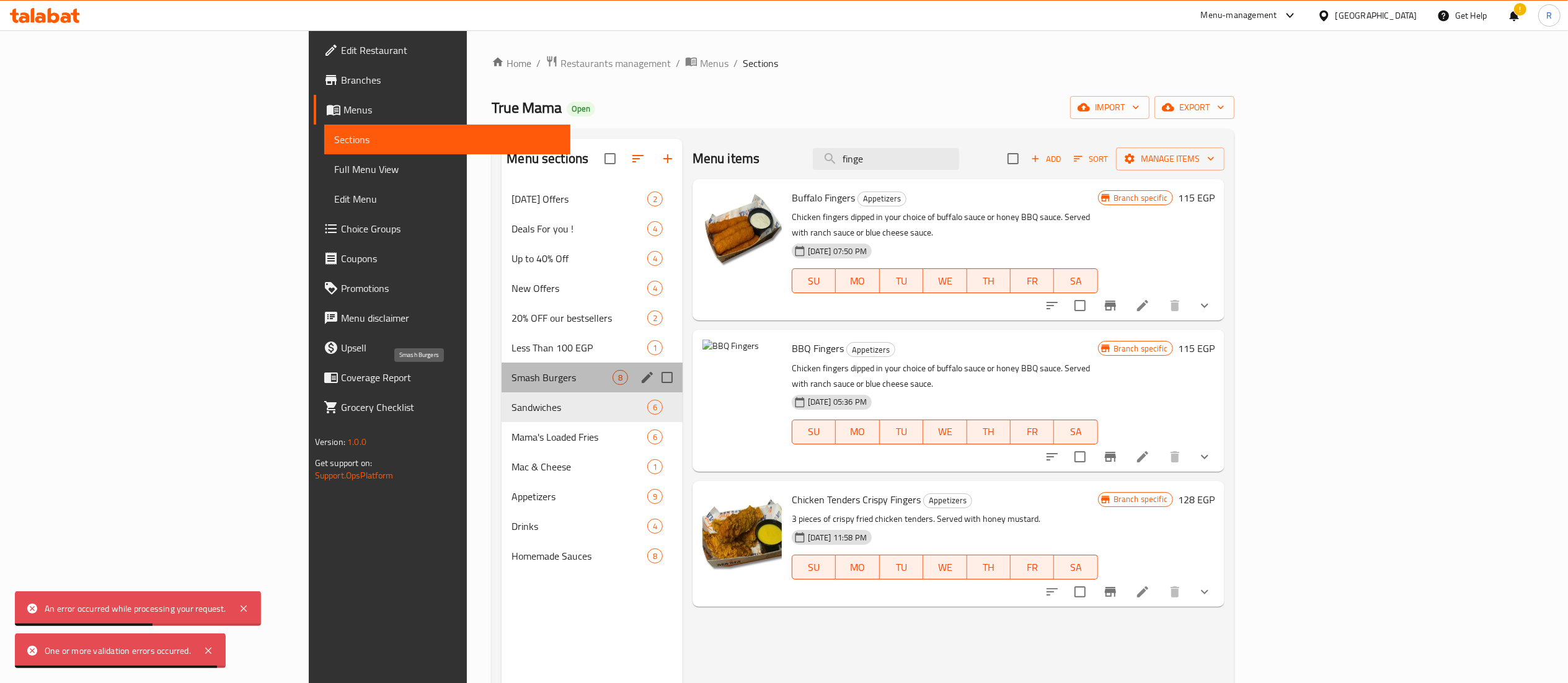
click at [511, 374] on span "Smash Burgers" at bounding box center [561, 378] width 100 height 15
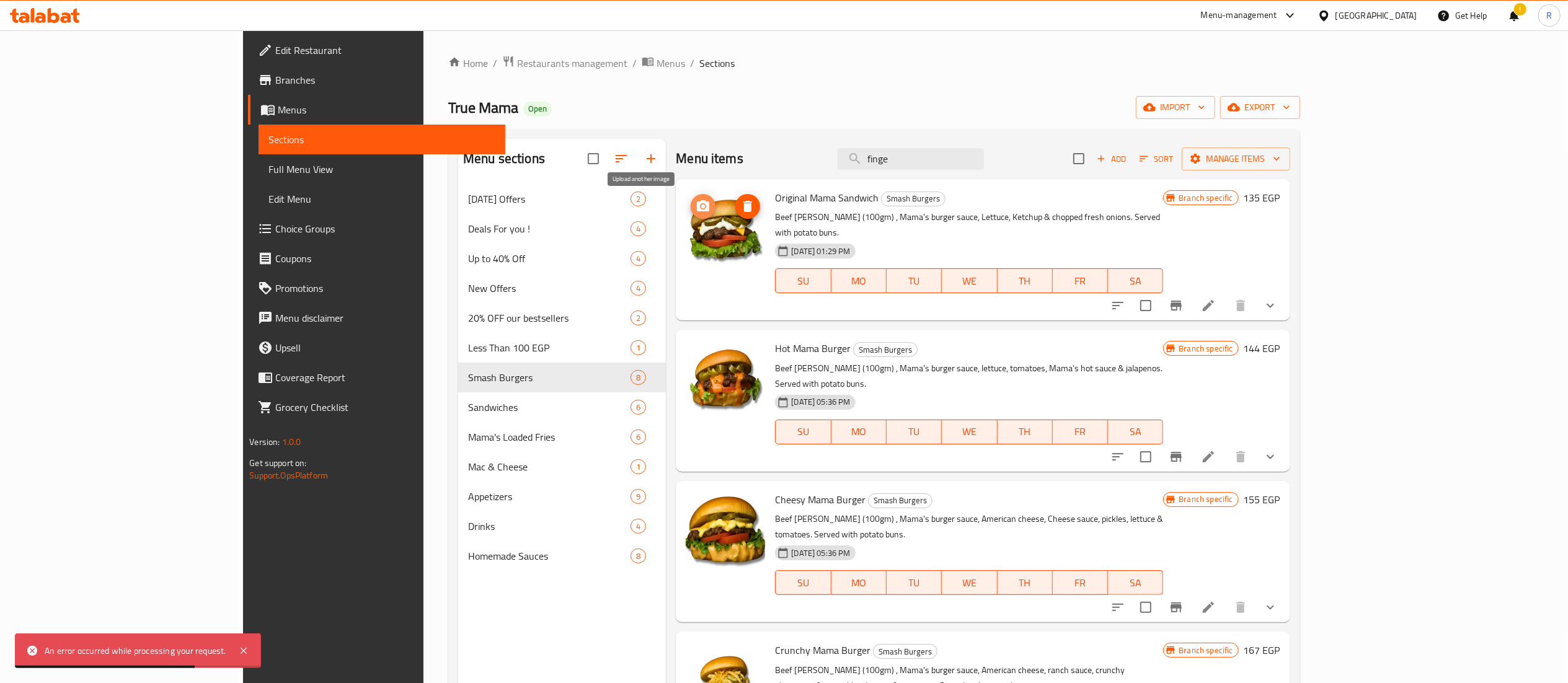
click at [697, 202] on icon "upload picture" at bounding box center [703, 206] width 12 height 11
